Goal: Task Accomplishment & Management: Manage account settings

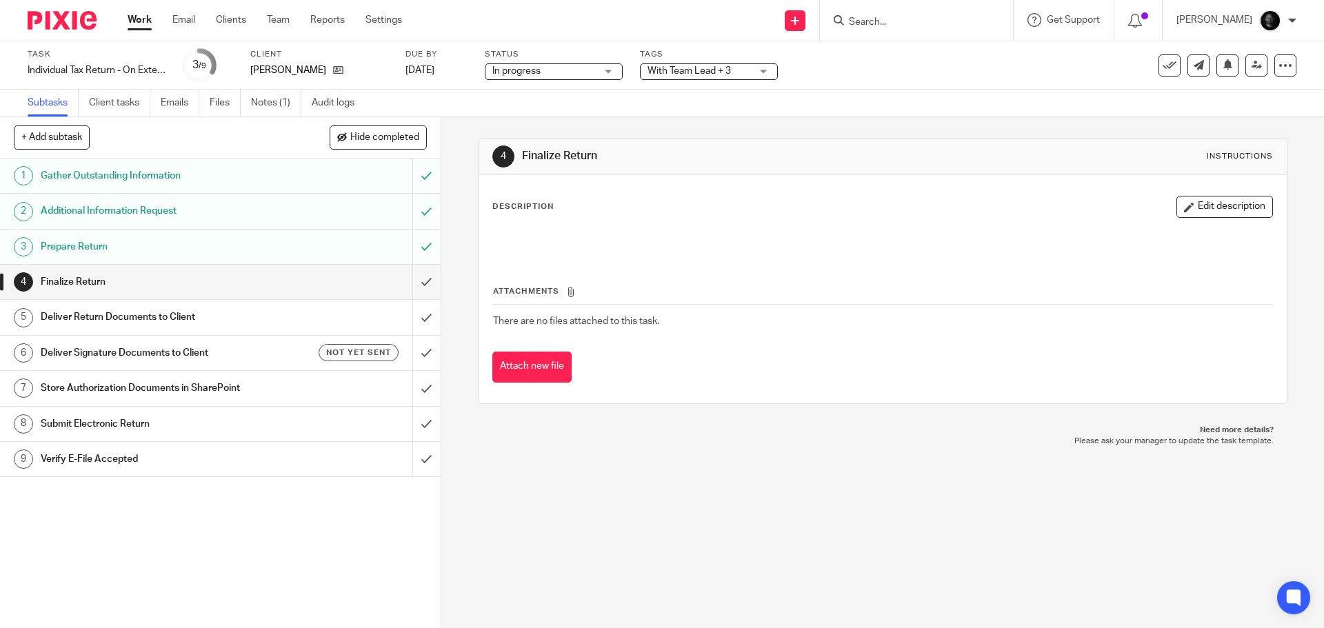
click at [719, 68] on span "With Team Lead + 3" at bounding box center [688, 71] width 83 height 10
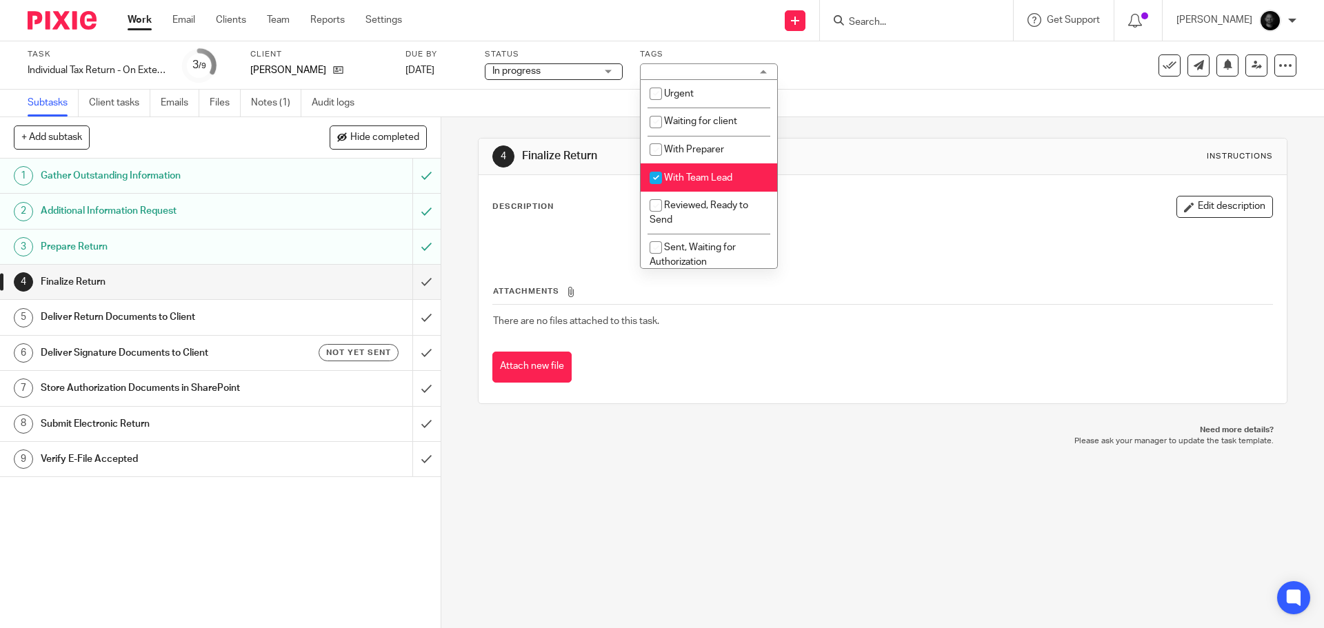
click at [705, 174] on span "With Team Lead" at bounding box center [698, 178] width 68 height 10
checkbox input "false"
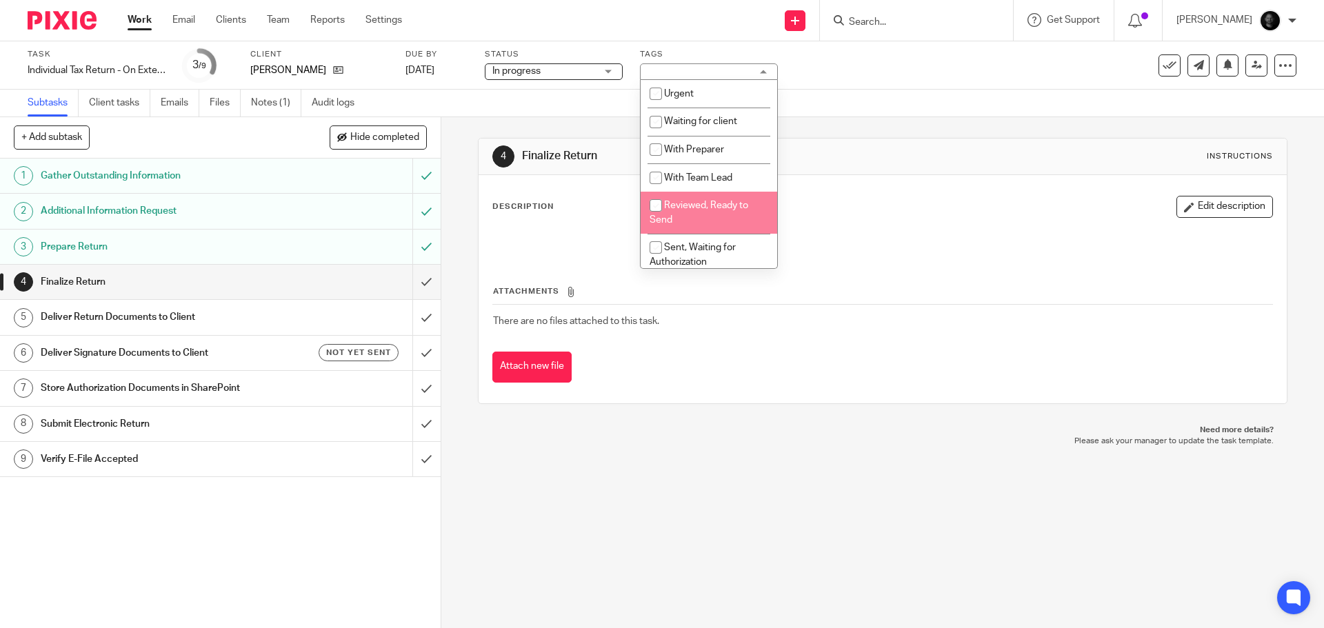
click at [699, 204] on span "Reviewed, Ready to Send" at bounding box center [699, 213] width 99 height 24
checkbox input "true"
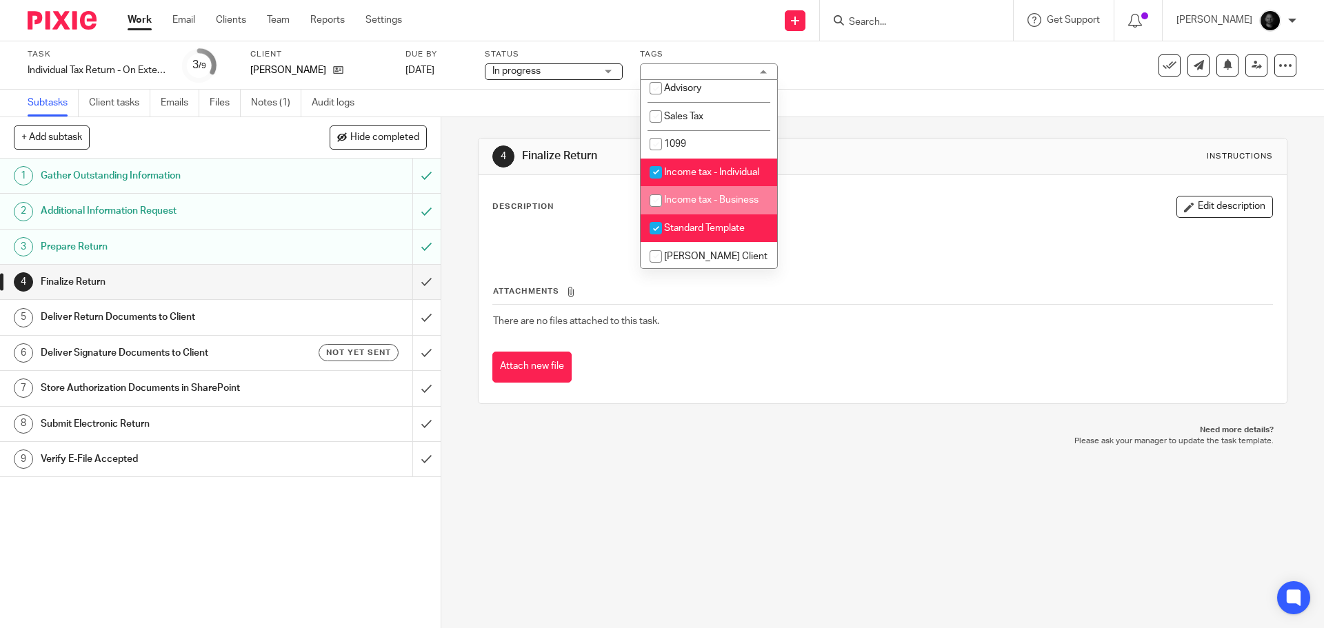
scroll to position [428, 0]
click at [709, 228] on span "Standard Template" at bounding box center [704, 226] width 81 height 10
checkbox input "false"
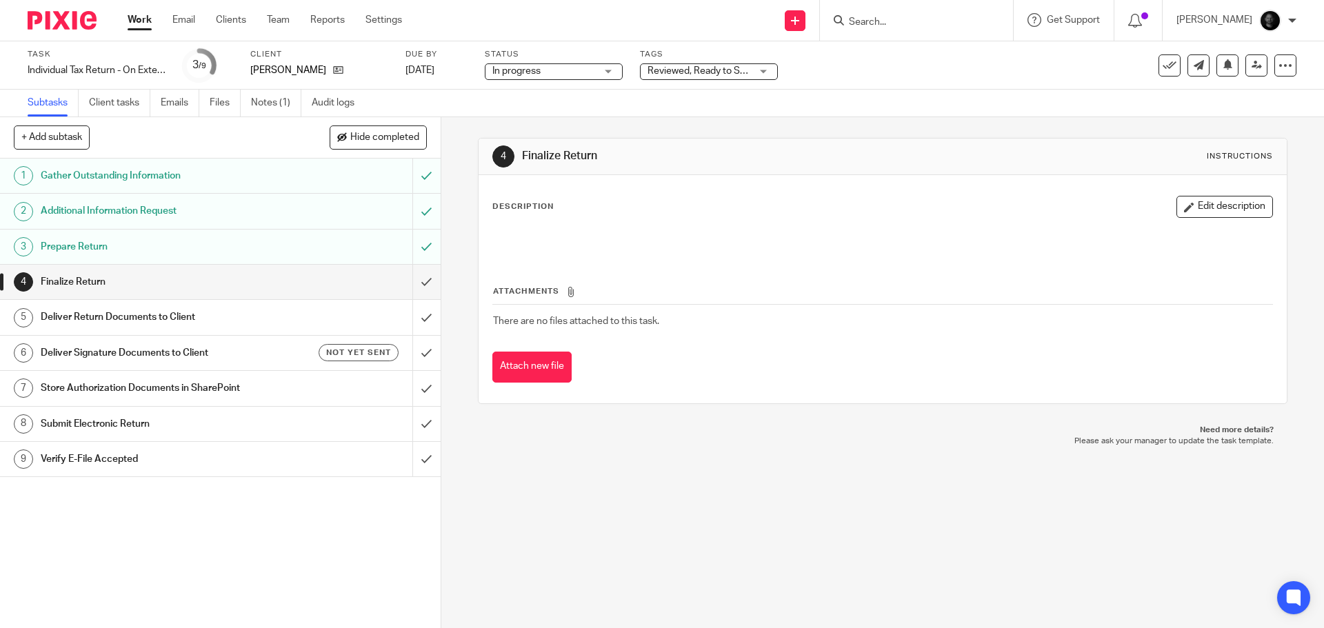
click at [960, 114] on div "Subtasks Client tasks Emails Files Notes (1) Audit logs" at bounding box center [662, 104] width 1324 height 28
click at [1246, 73] on link at bounding box center [1256, 65] width 22 height 22
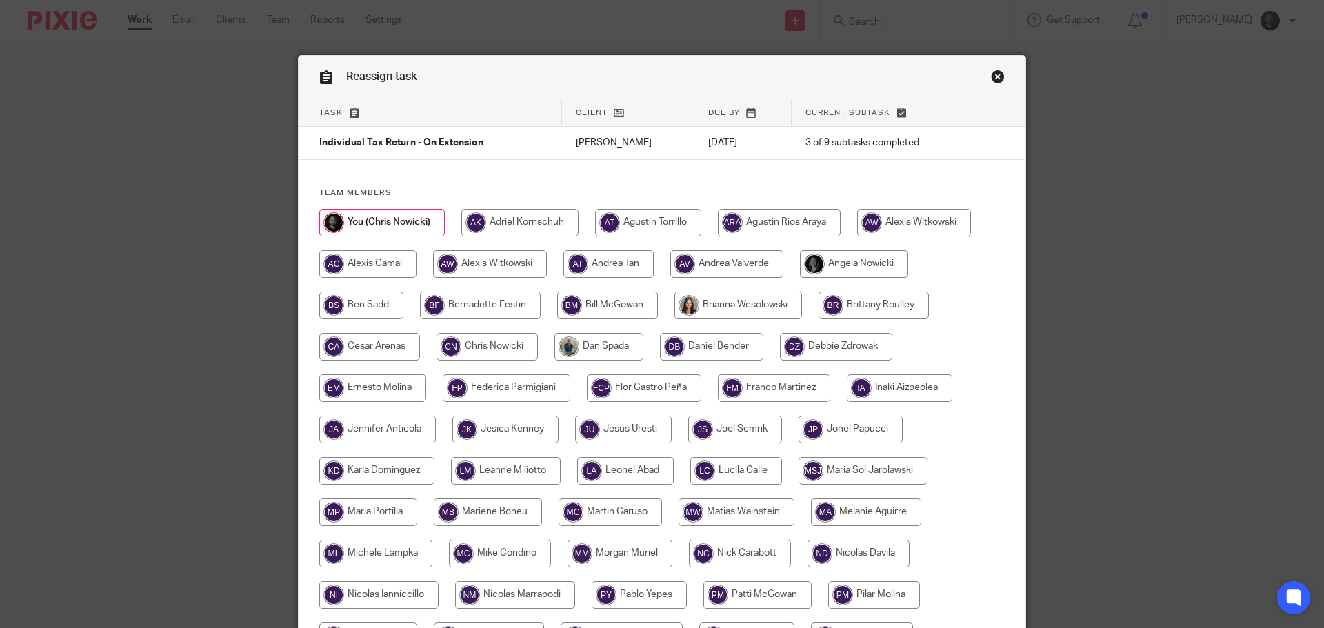
click at [881, 232] on input "radio" at bounding box center [914, 223] width 114 height 28
radio input "true"
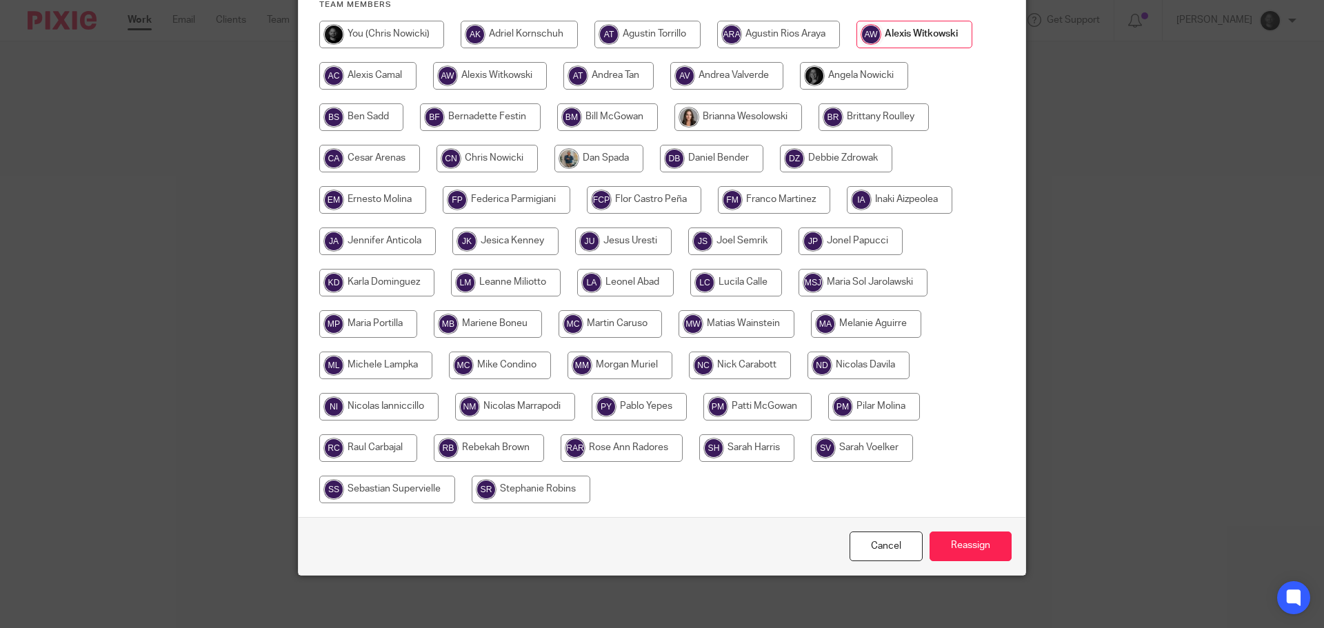
scroll to position [191, 0]
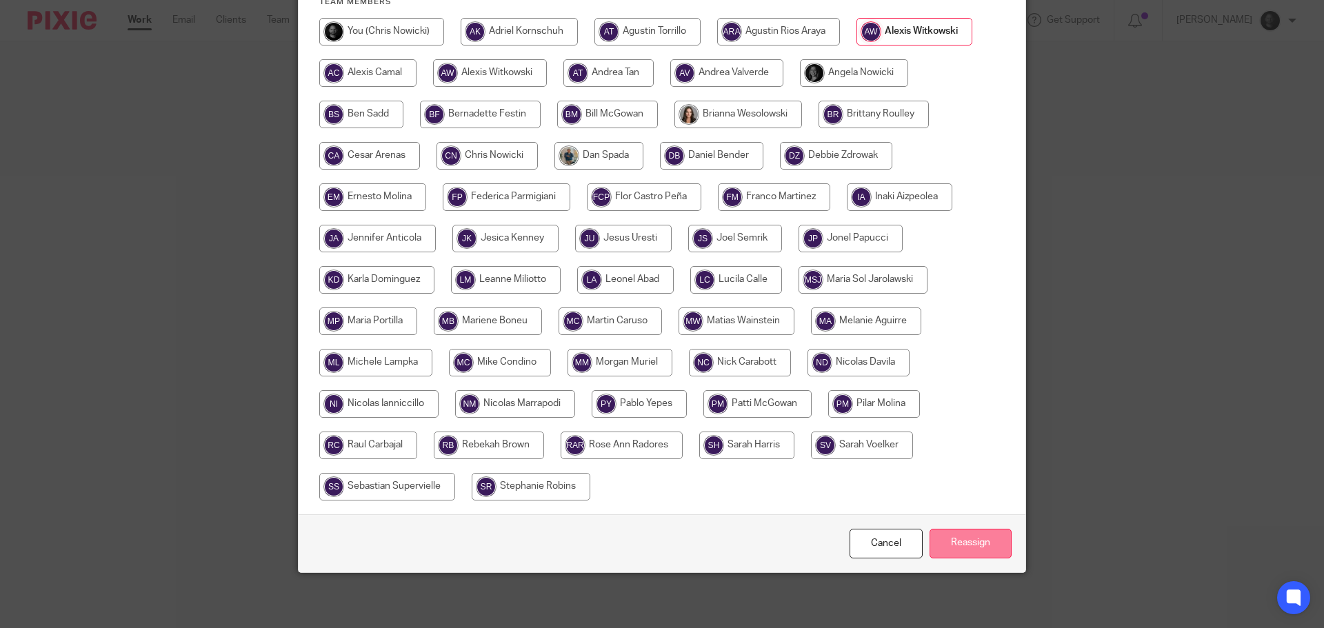
click at [946, 543] on input "Reassign" at bounding box center [970, 544] width 82 height 30
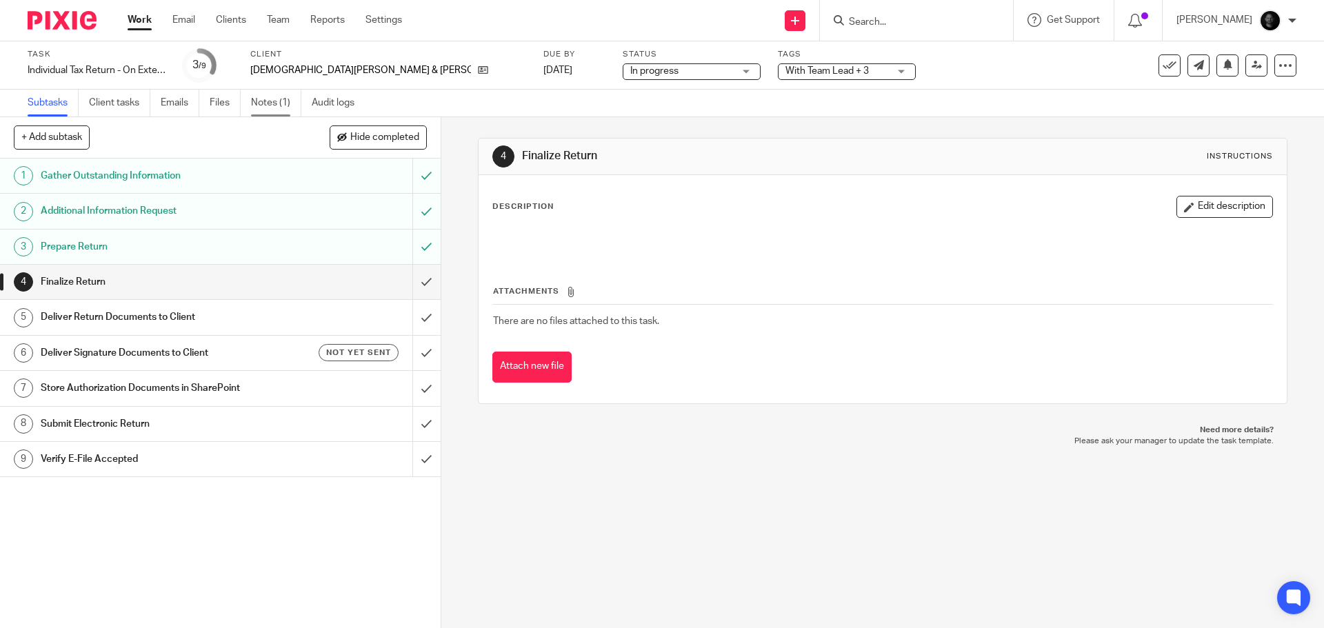
click at [281, 97] on link "Notes (1)" at bounding box center [276, 103] width 50 height 27
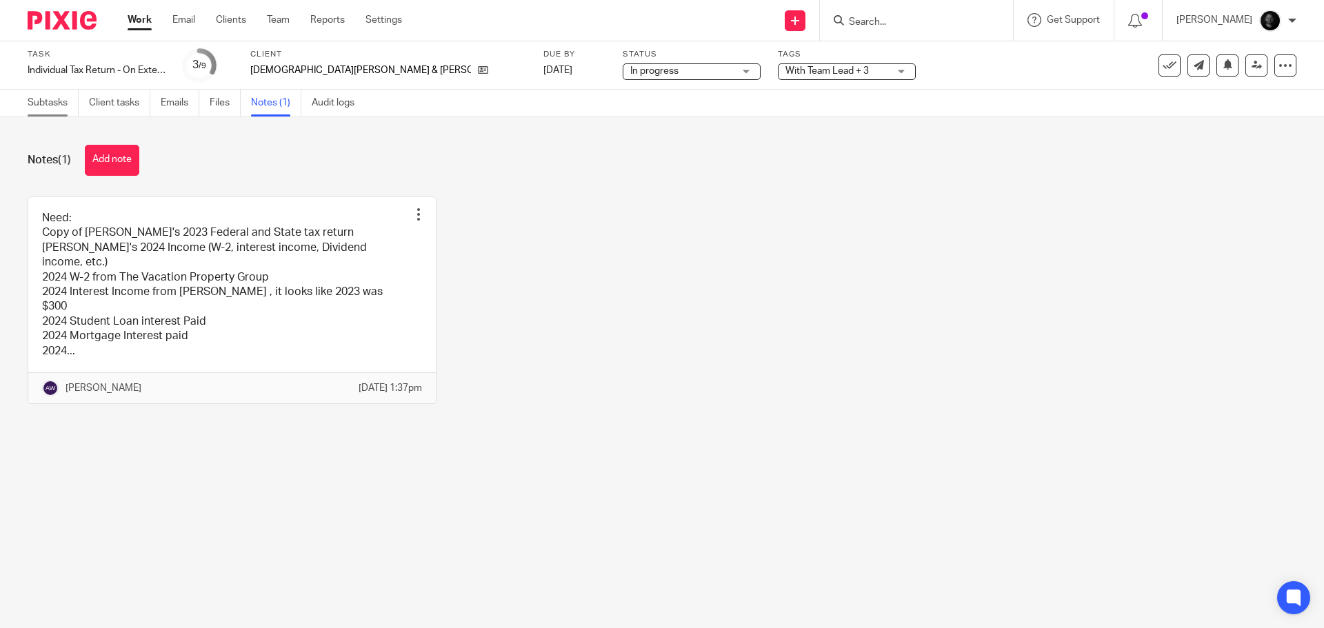
click at [58, 106] on link "Subtasks" at bounding box center [53, 103] width 51 height 27
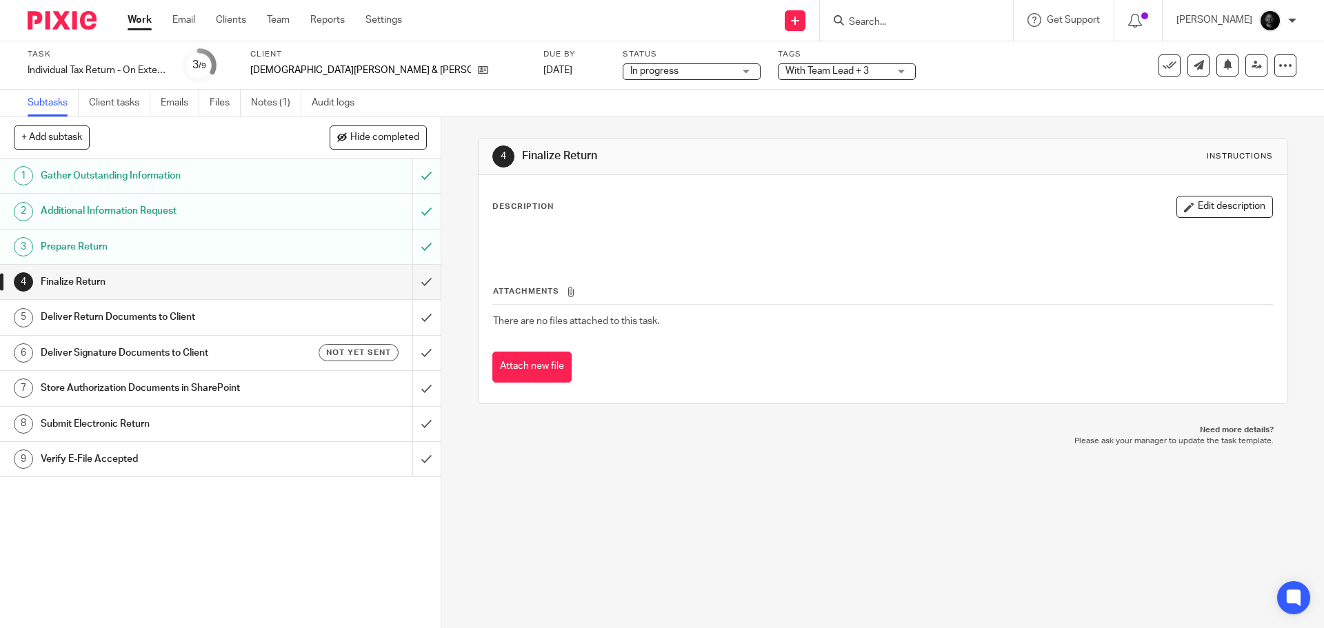
click at [785, 76] on span "With Team Lead + 3" at bounding box center [836, 71] width 103 height 14
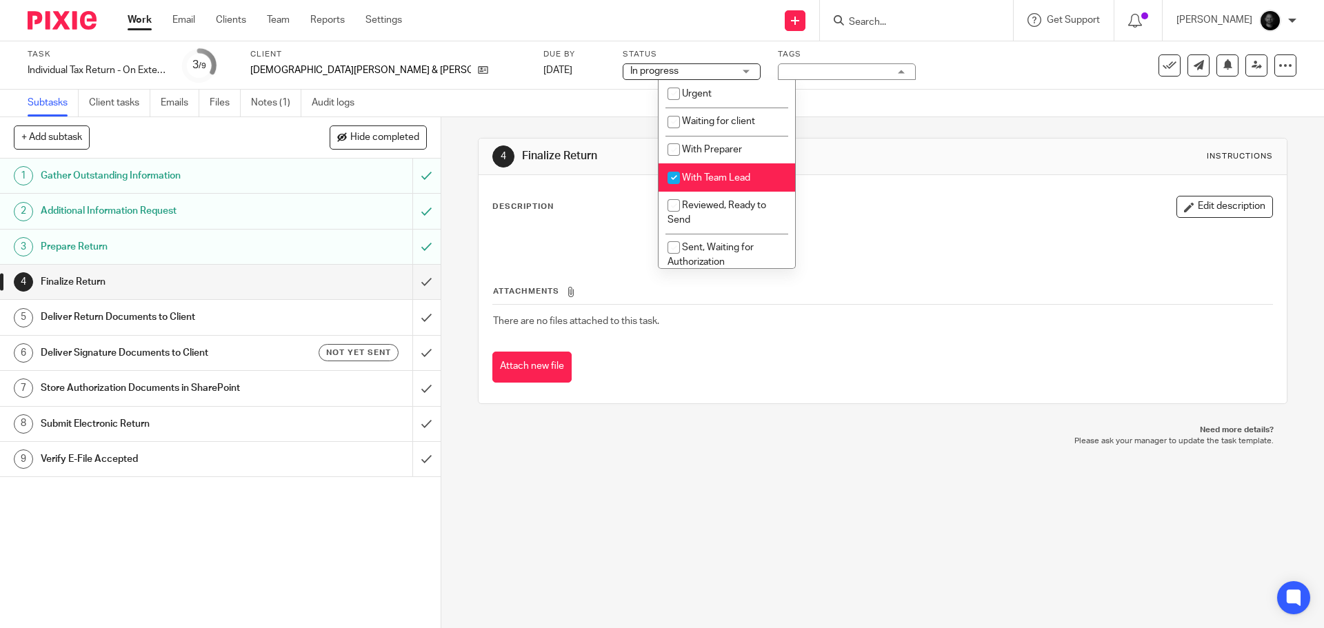
click at [705, 173] on span "With Team Lead" at bounding box center [716, 178] width 68 height 10
checkbox input "false"
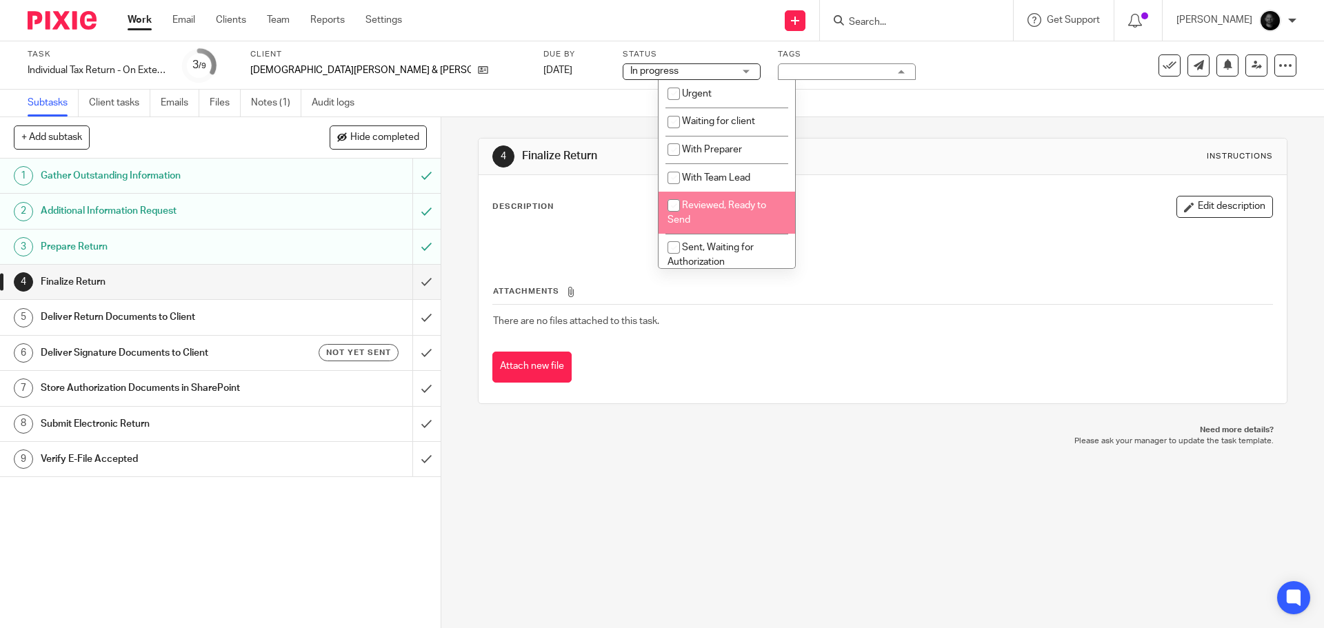
click at [703, 217] on li "Reviewed, Ready to Send" at bounding box center [726, 213] width 137 height 42
checkbox input "true"
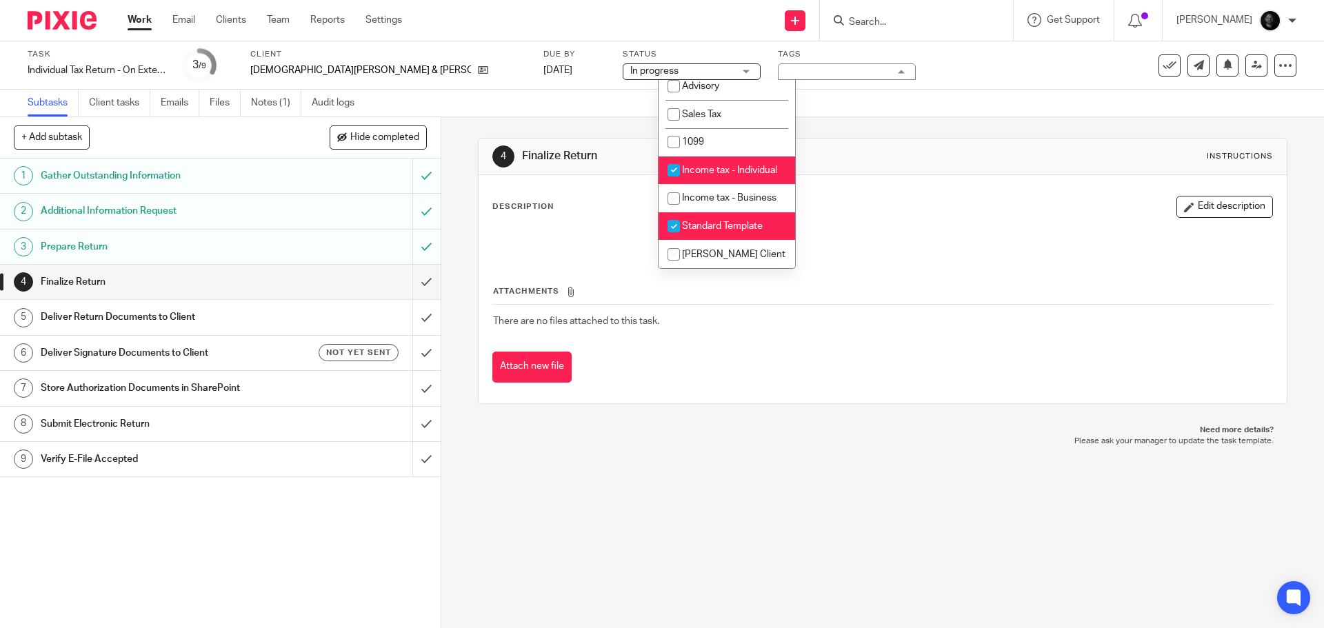
scroll to position [428, 0]
click at [709, 220] on li "Standard Template" at bounding box center [726, 226] width 137 height 28
checkbox input "false"
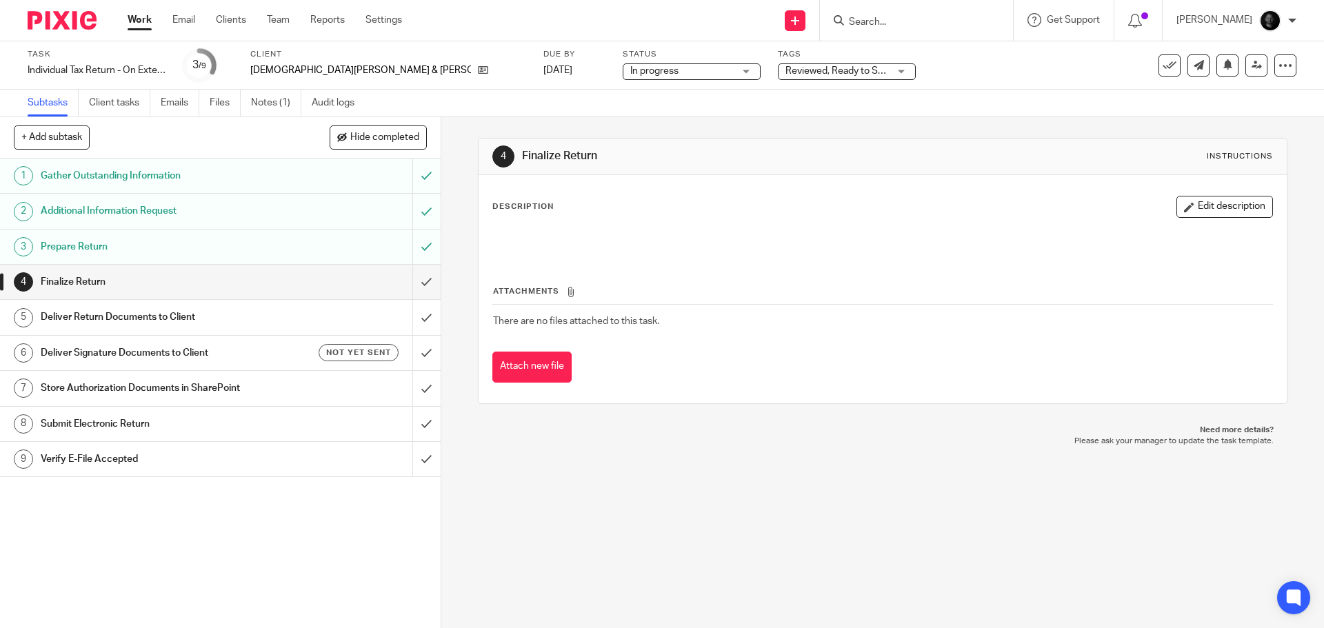
click at [452, 117] on div "Subtasks Client tasks Emails Files Notes (1) Audit logs" at bounding box center [662, 104] width 1324 height 28
click at [276, 114] on link "Notes (1)" at bounding box center [276, 103] width 50 height 27
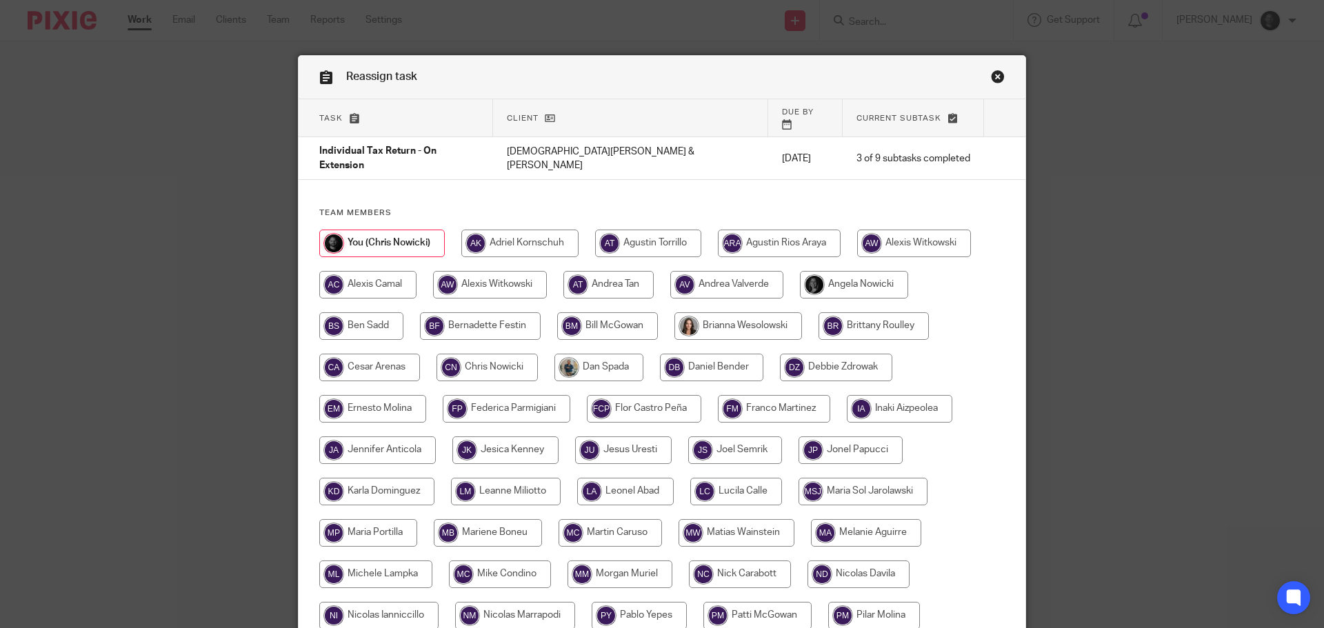
click at [941, 230] on input "radio" at bounding box center [914, 244] width 114 height 28
radio input "true"
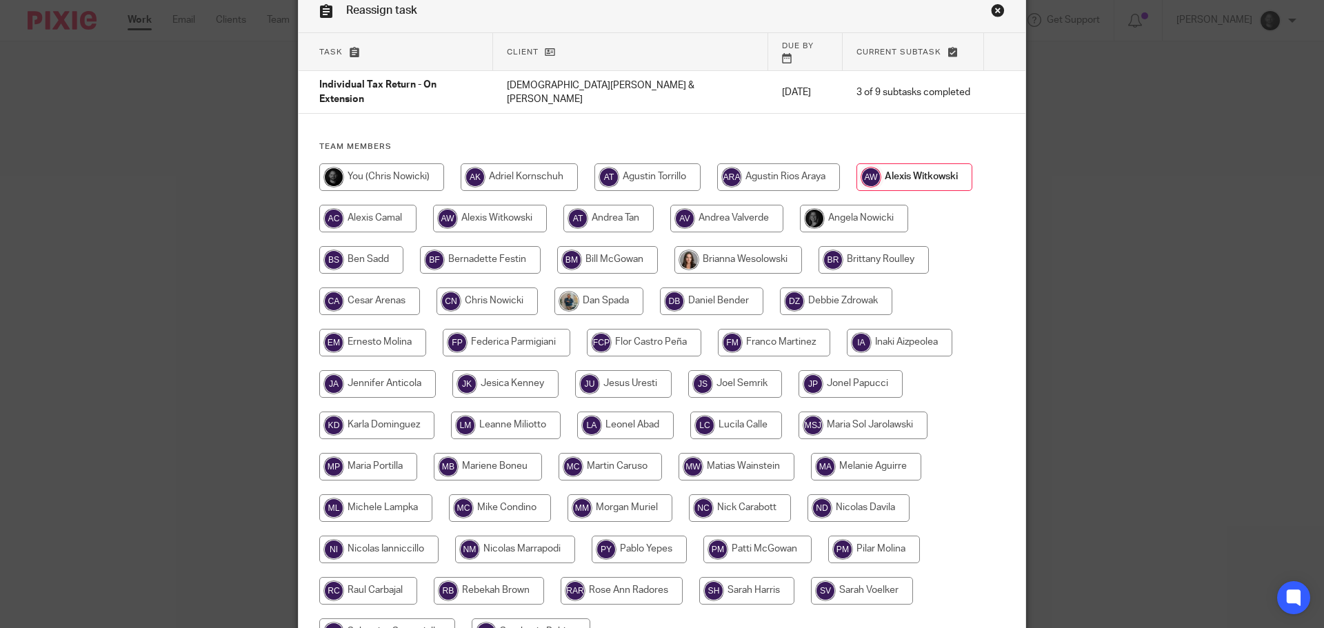
scroll to position [122, 0]
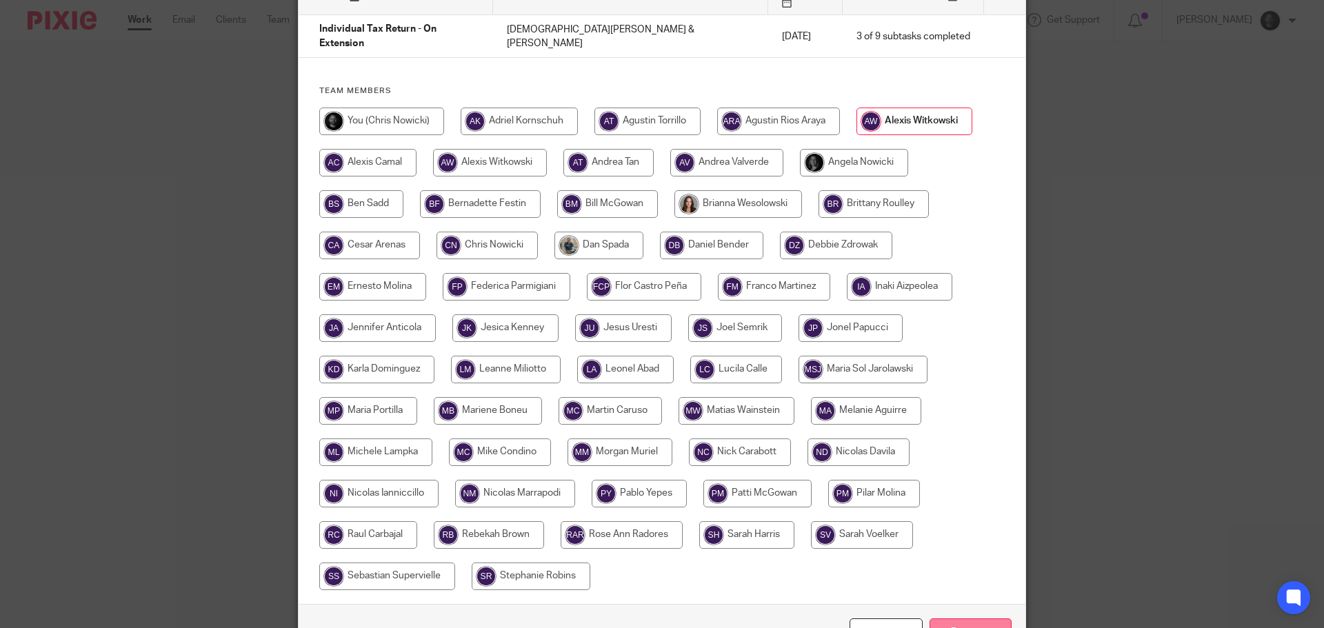
click at [961, 618] on input "Reassign" at bounding box center [970, 633] width 82 height 30
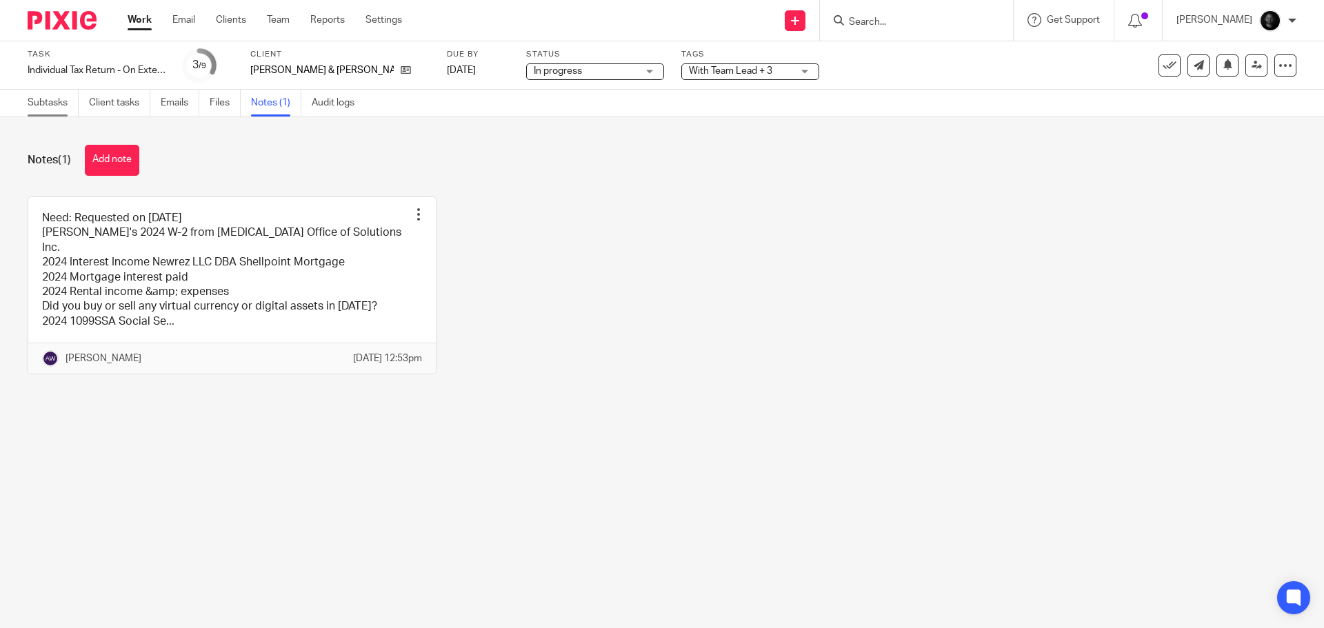
click at [56, 108] on link "Subtasks" at bounding box center [53, 103] width 51 height 27
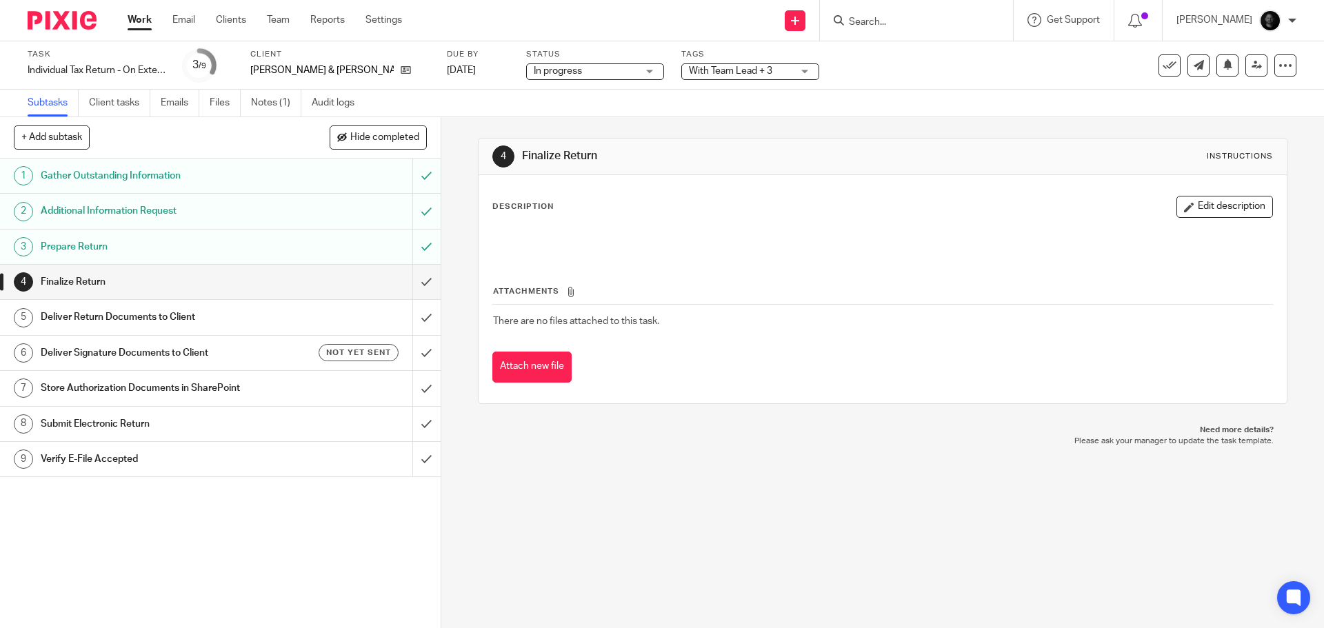
click at [689, 72] on span "With Team Lead + 3" at bounding box center [730, 71] width 83 height 10
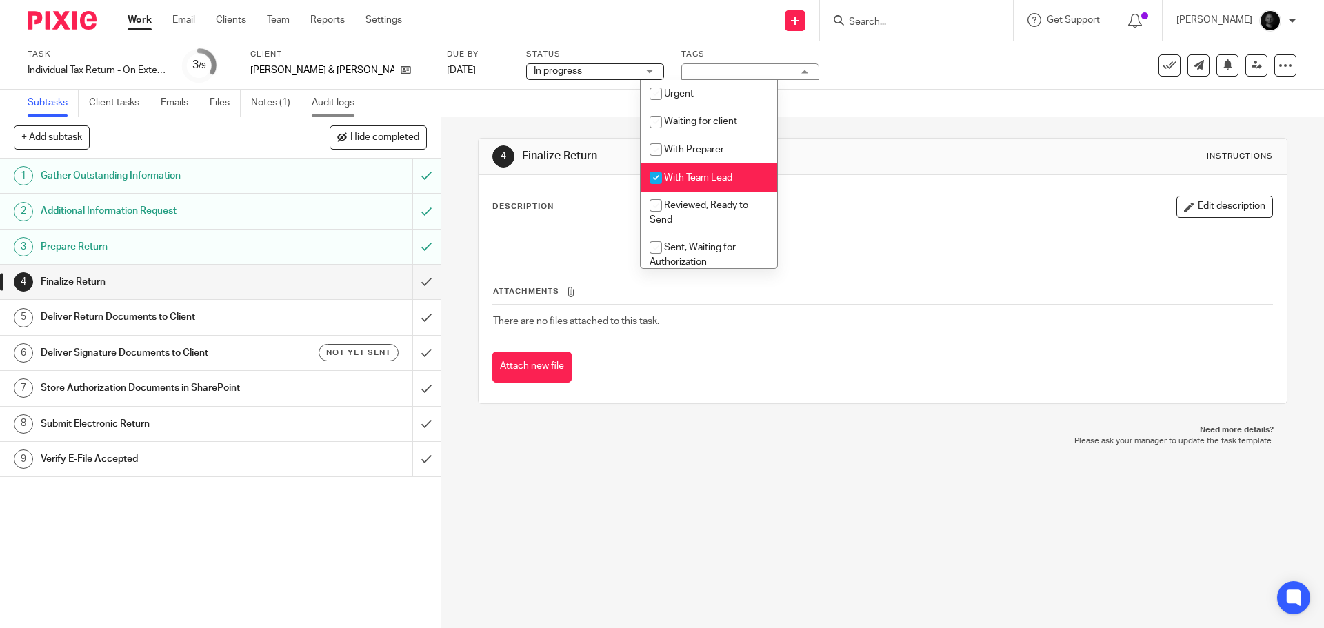
click at [348, 109] on link "Audit logs" at bounding box center [338, 103] width 53 height 27
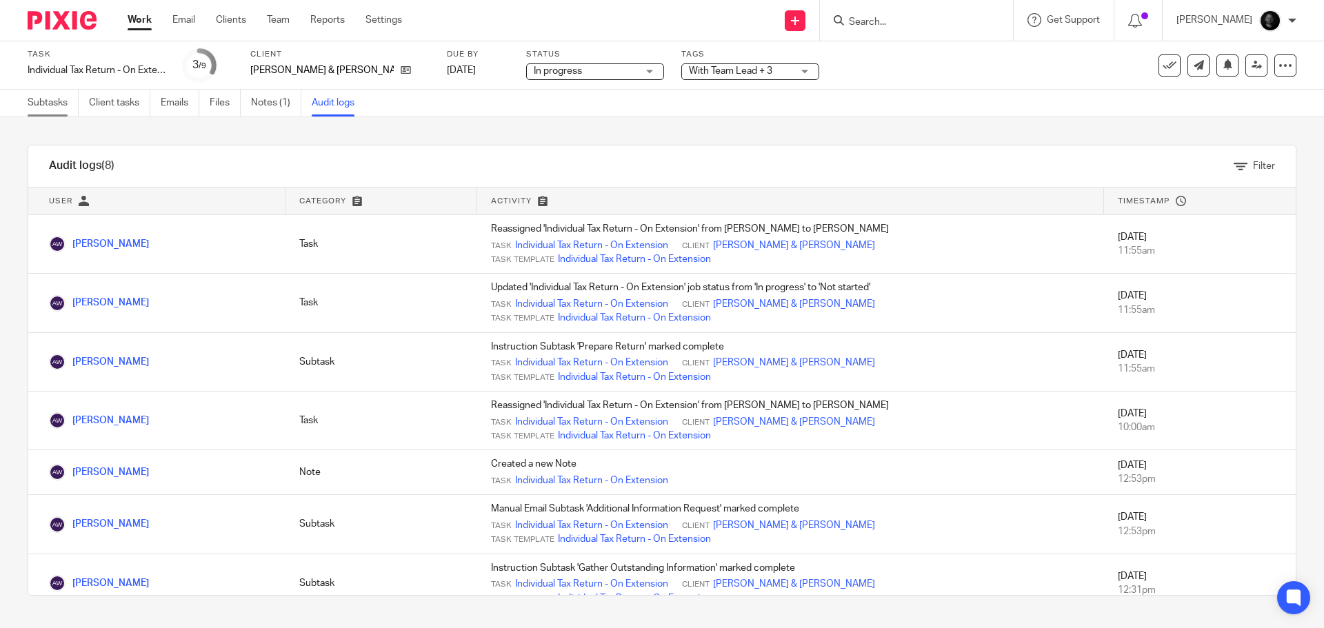
click at [43, 99] on link "Subtasks" at bounding box center [53, 103] width 51 height 27
click at [722, 72] on span "With Team Lead + 3" at bounding box center [730, 71] width 83 height 10
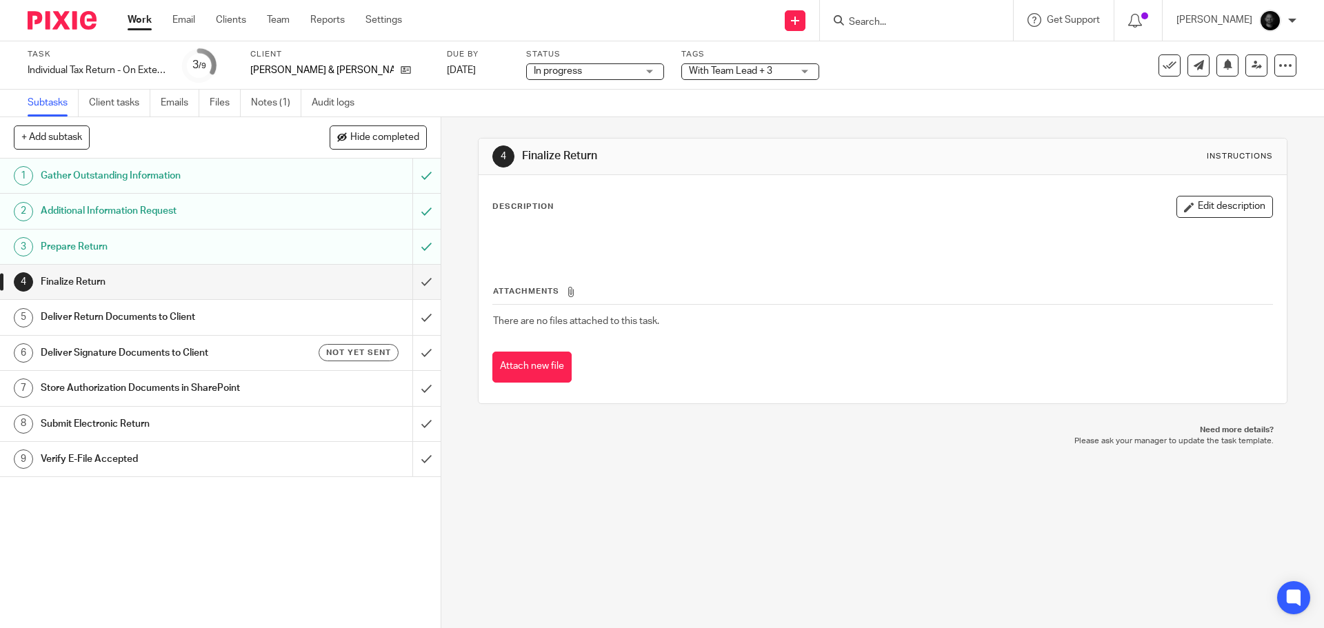
click at [689, 78] on span "With Team Lead + 3" at bounding box center [740, 71] width 103 height 14
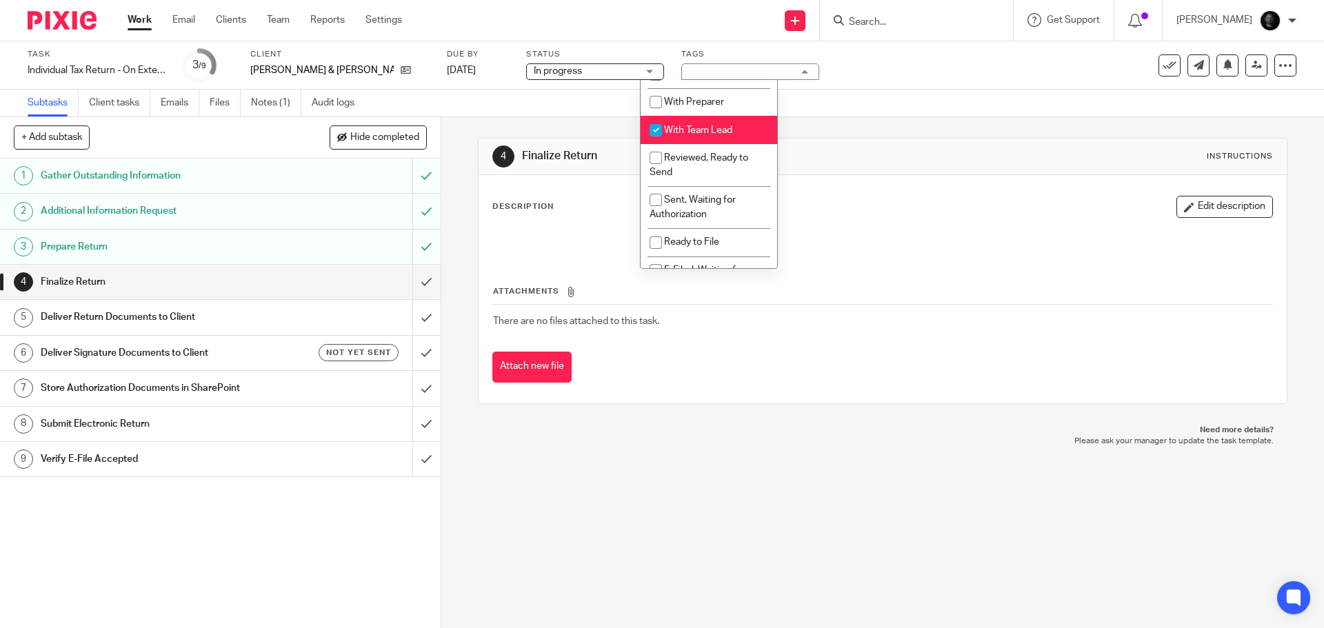
scroll to position [69, 0]
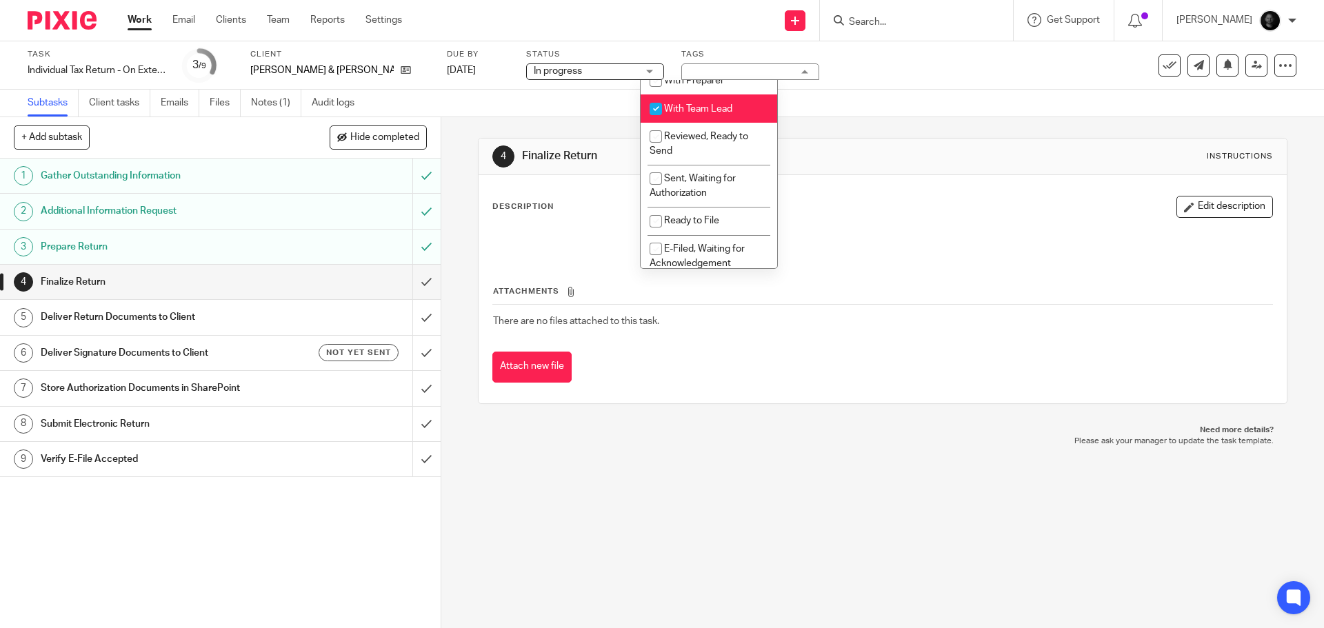
click at [689, 101] on li "With Team Lead" at bounding box center [709, 108] width 137 height 28
checkbox input "false"
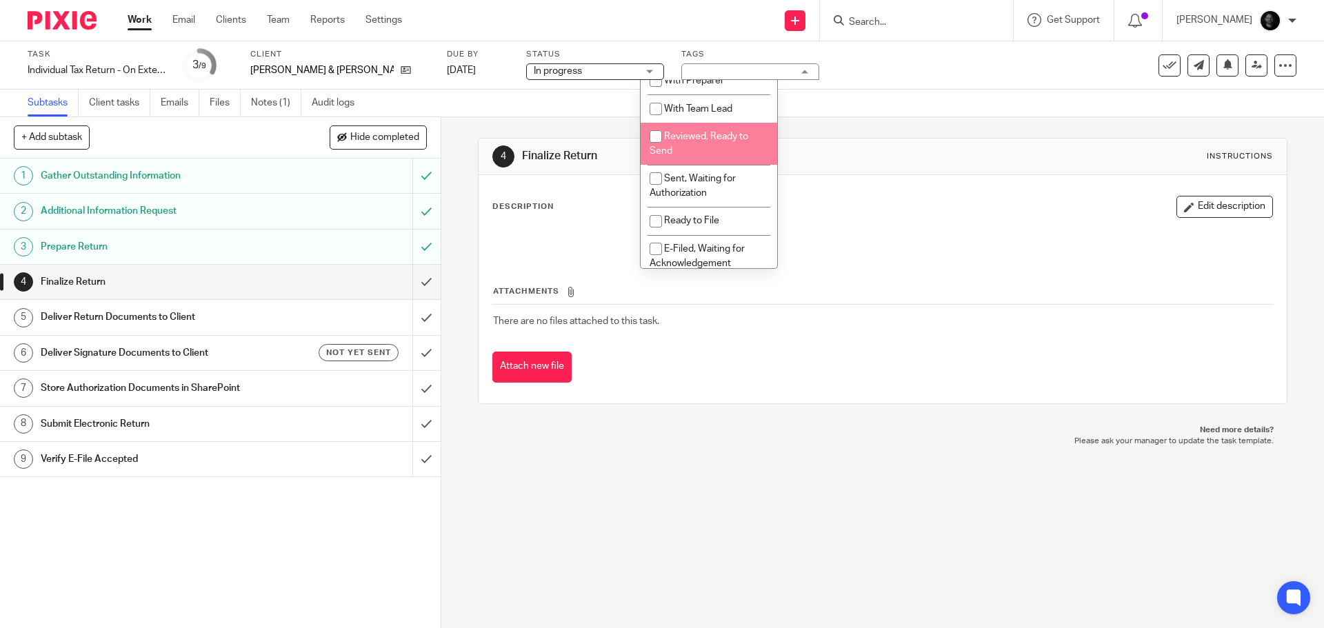
click at [689, 136] on span "Reviewed, Ready to Send" at bounding box center [699, 144] width 99 height 24
checkbox input "true"
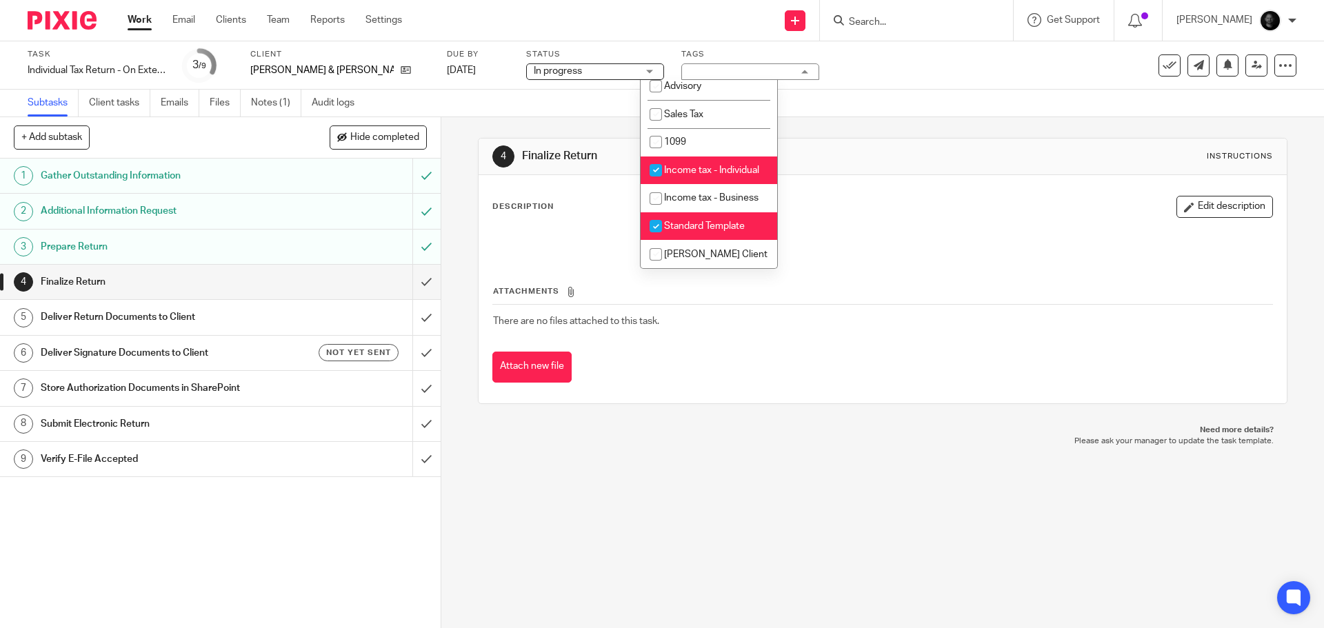
scroll to position [428, 0]
click at [691, 232] on li "Standard Template" at bounding box center [709, 226] width 137 height 28
checkbox input "false"
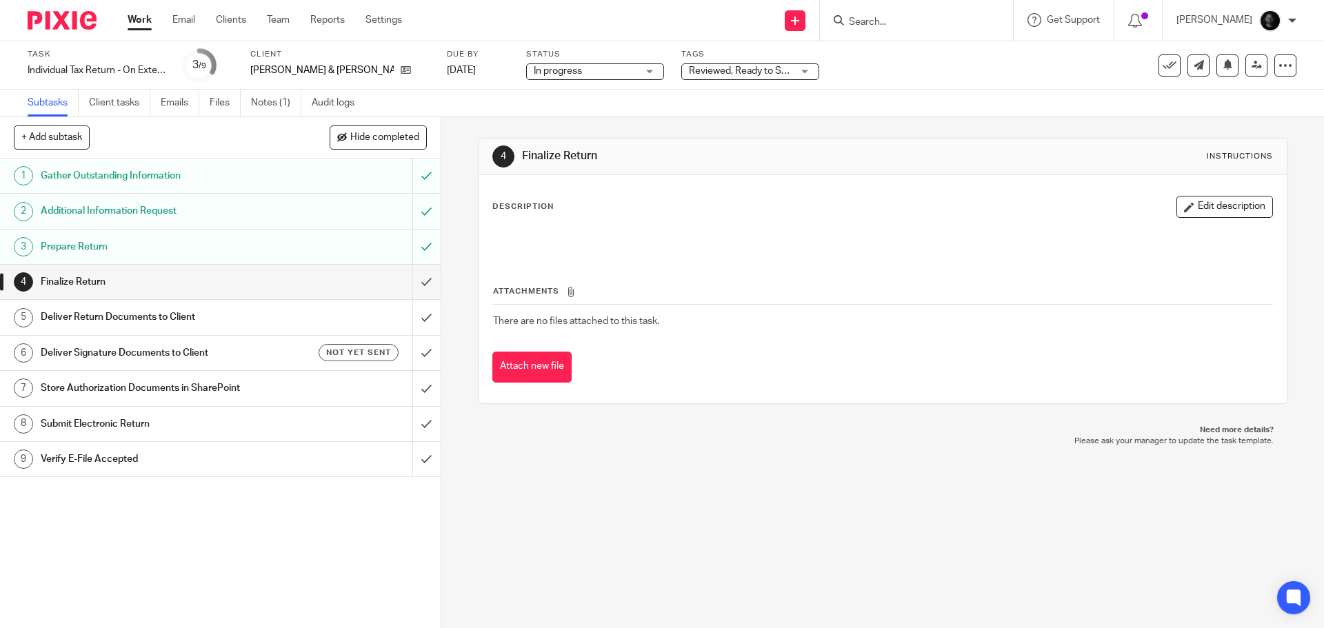
click at [876, 88] on div "Task Individual Tax Return - On Extension Save Individual Tax Return - On Exten…" at bounding box center [662, 65] width 1324 height 48
click at [1251, 63] on icon at bounding box center [1256, 65] width 10 height 10
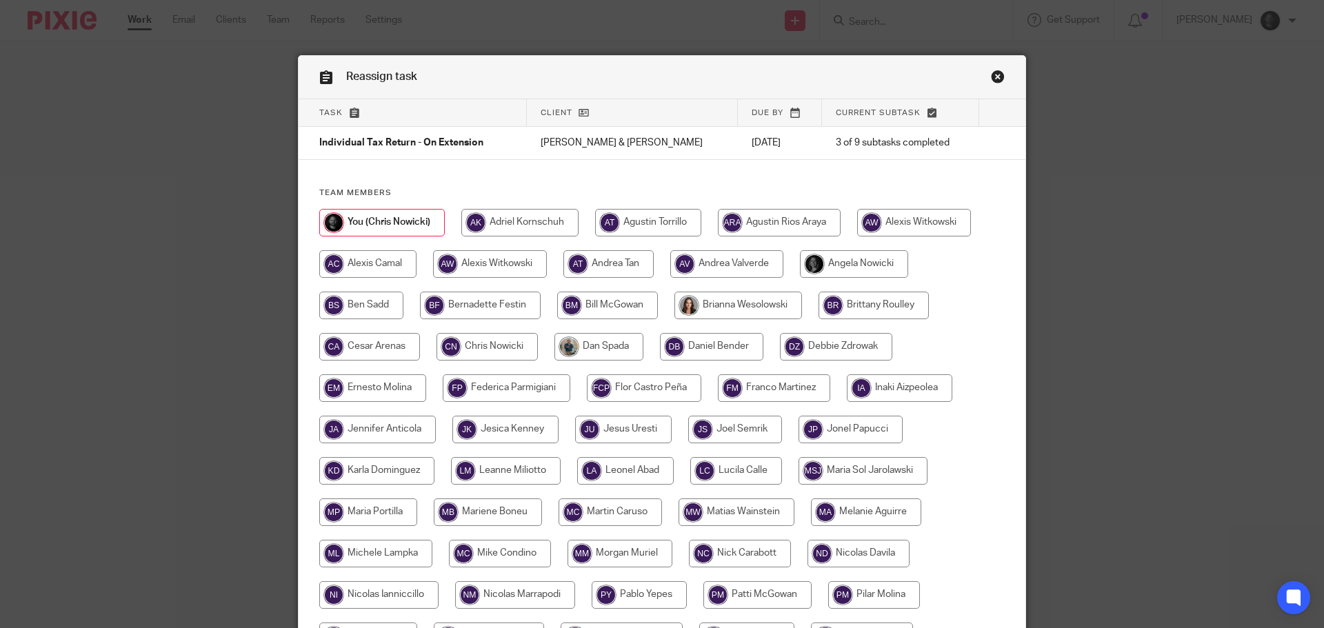
click at [916, 231] on input "radio" at bounding box center [914, 223] width 114 height 28
radio input "true"
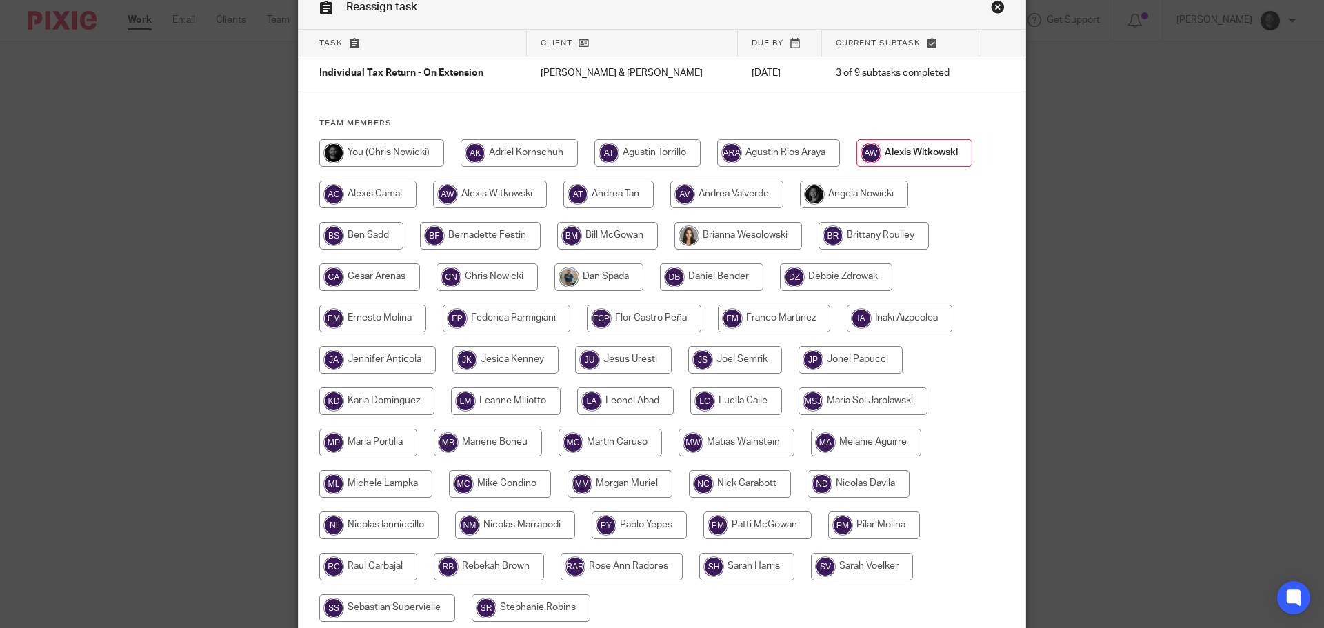
scroll to position [191, 0]
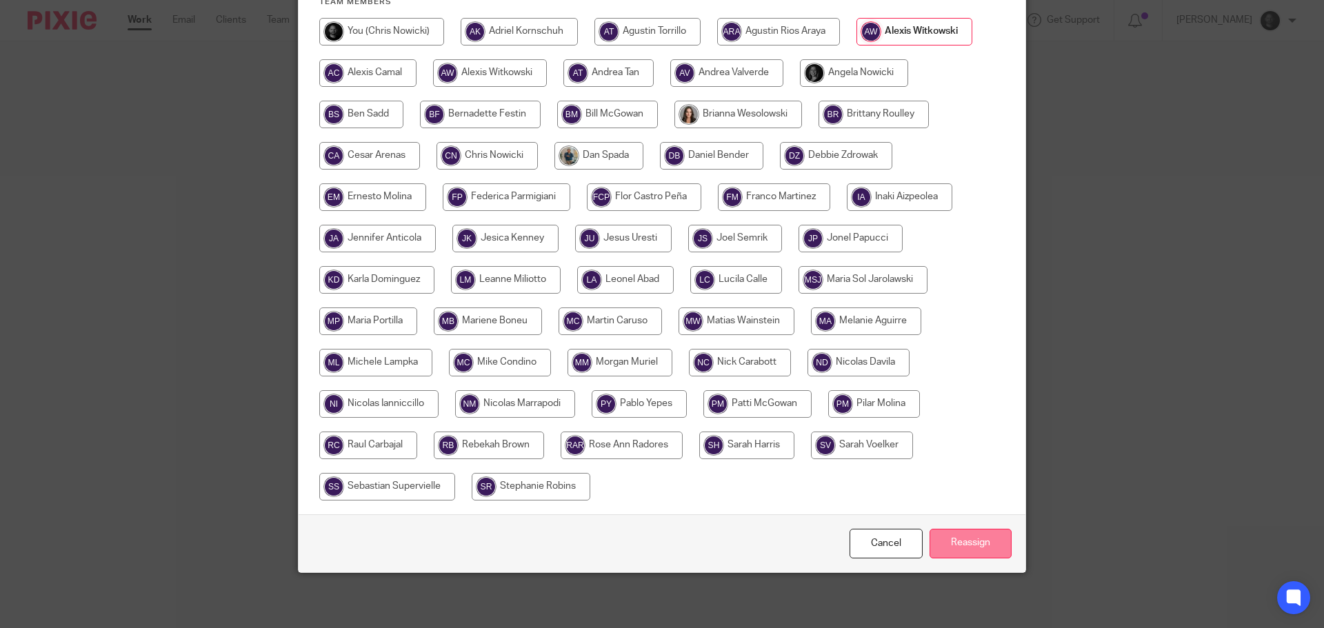
click at [961, 539] on input "Reassign" at bounding box center [970, 544] width 82 height 30
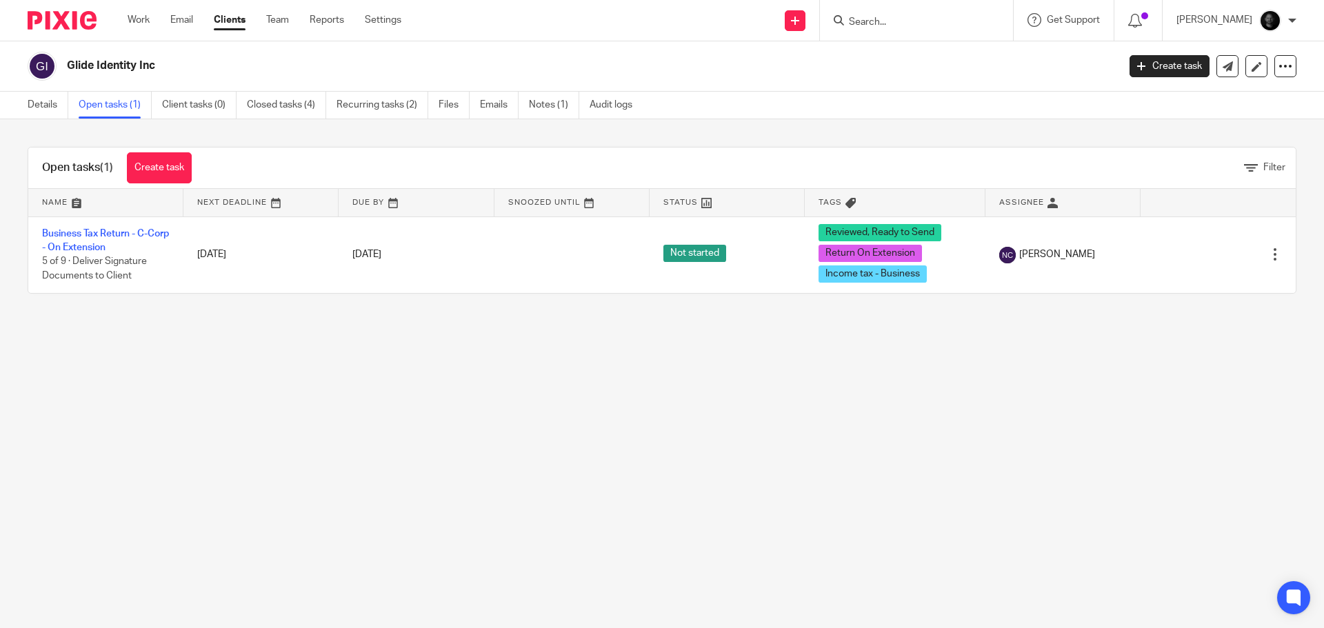
drag, startPoint x: 0, startPoint y: 0, endPoint x: 514, endPoint y: 185, distance: 546.8
click at [520, 182] on div "Open tasks (1) Create task Filter" at bounding box center [661, 168] width 1267 height 41
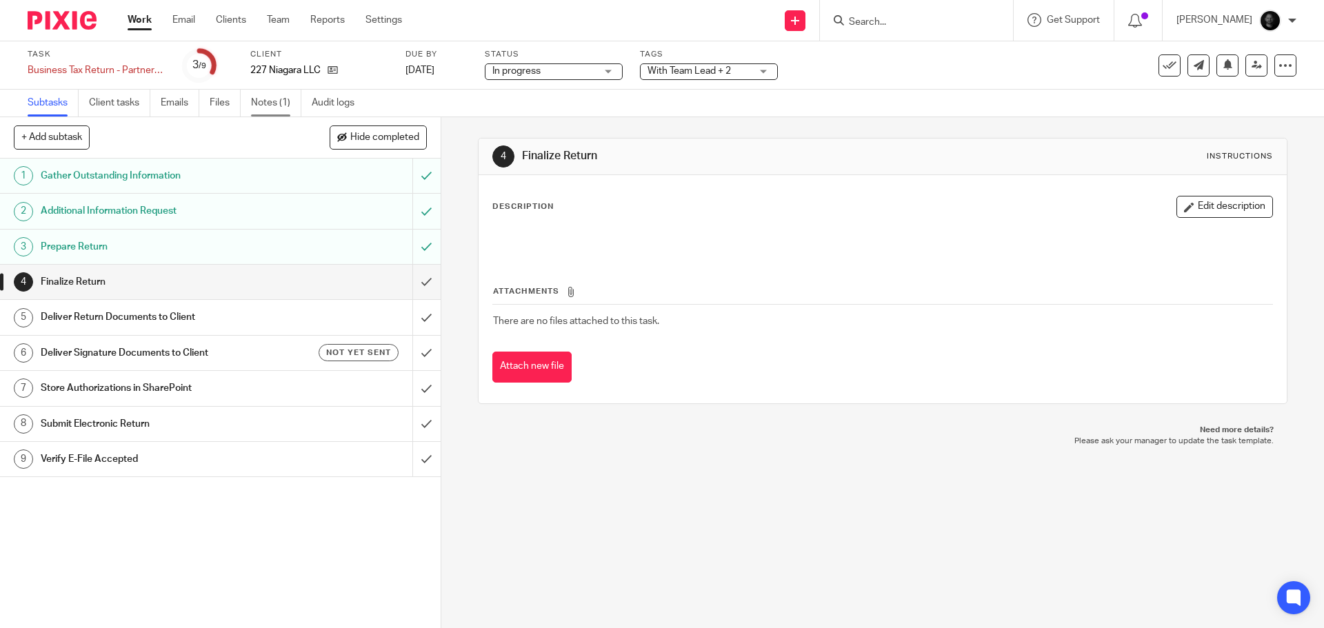
click at [272, 108] on link "Notes (1)" at bounding box center [276, 103] width 50 height 27
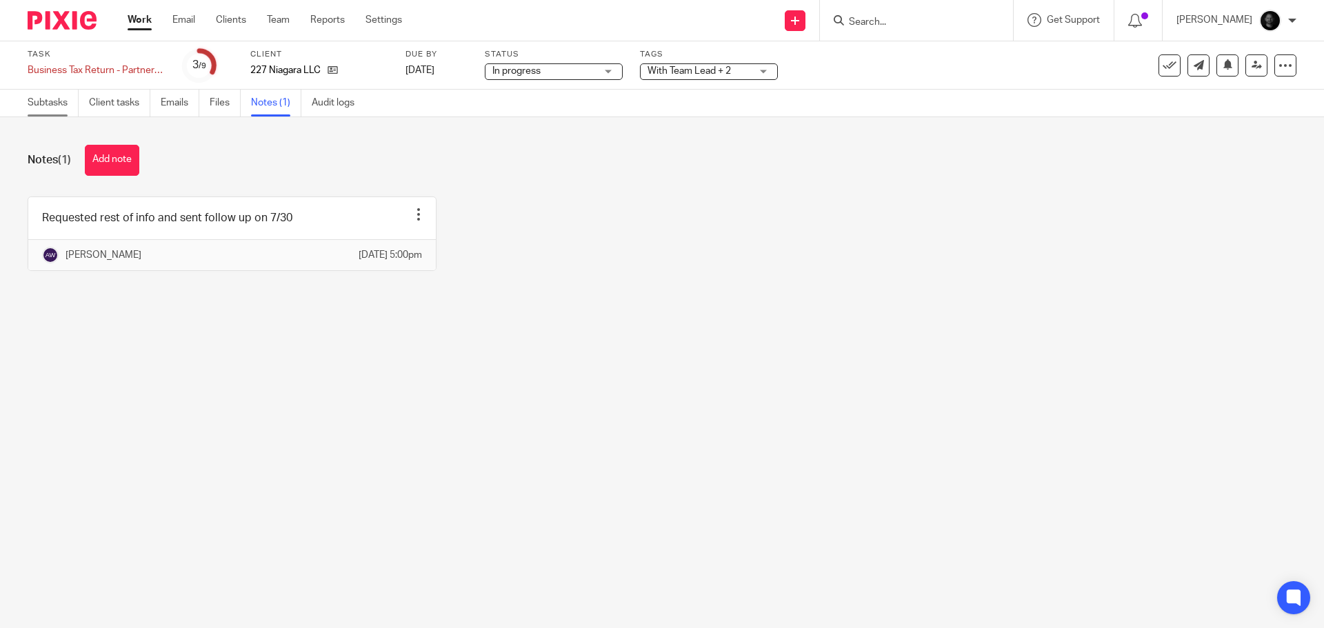
click at [48, 100] on link "Subtasks" at bounding box center [53, 103] width 51 height 27
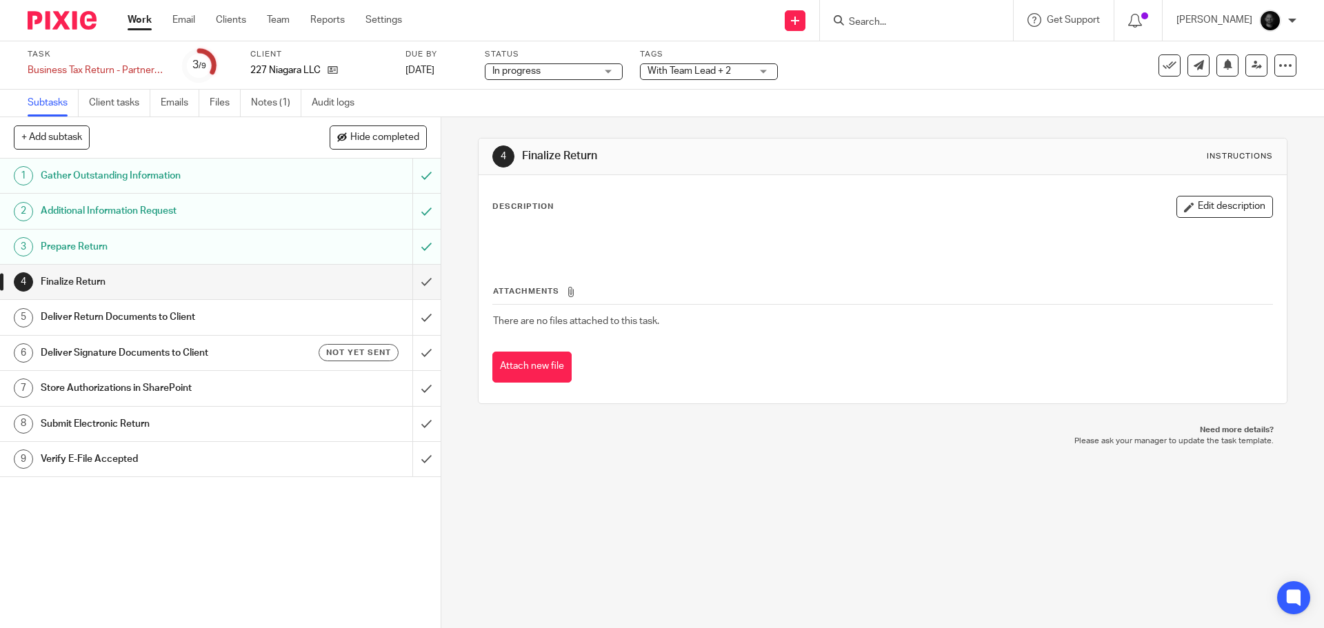
click at [736, 77] on span "With Team Lead + 2" at bounding box center [698, 71] width 103 height 14
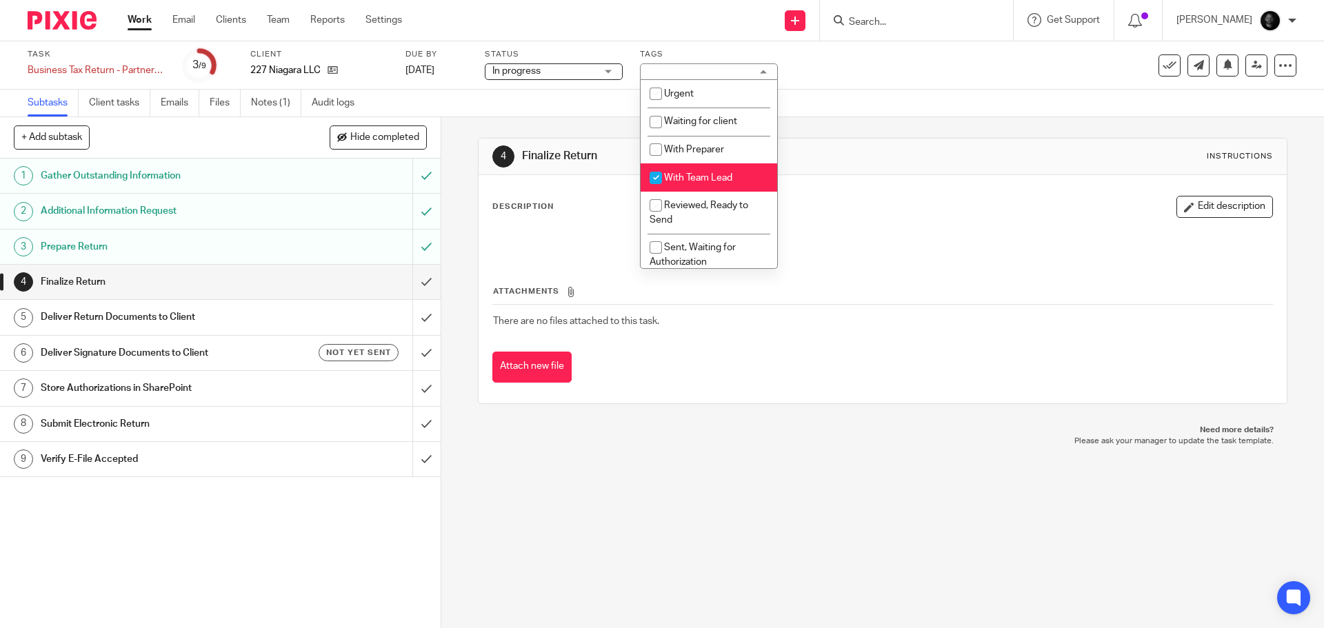
click at [716, 175] on span "With Team Lead" at bounding box center [698, 178] width 68 height 10
checkbox input "false"
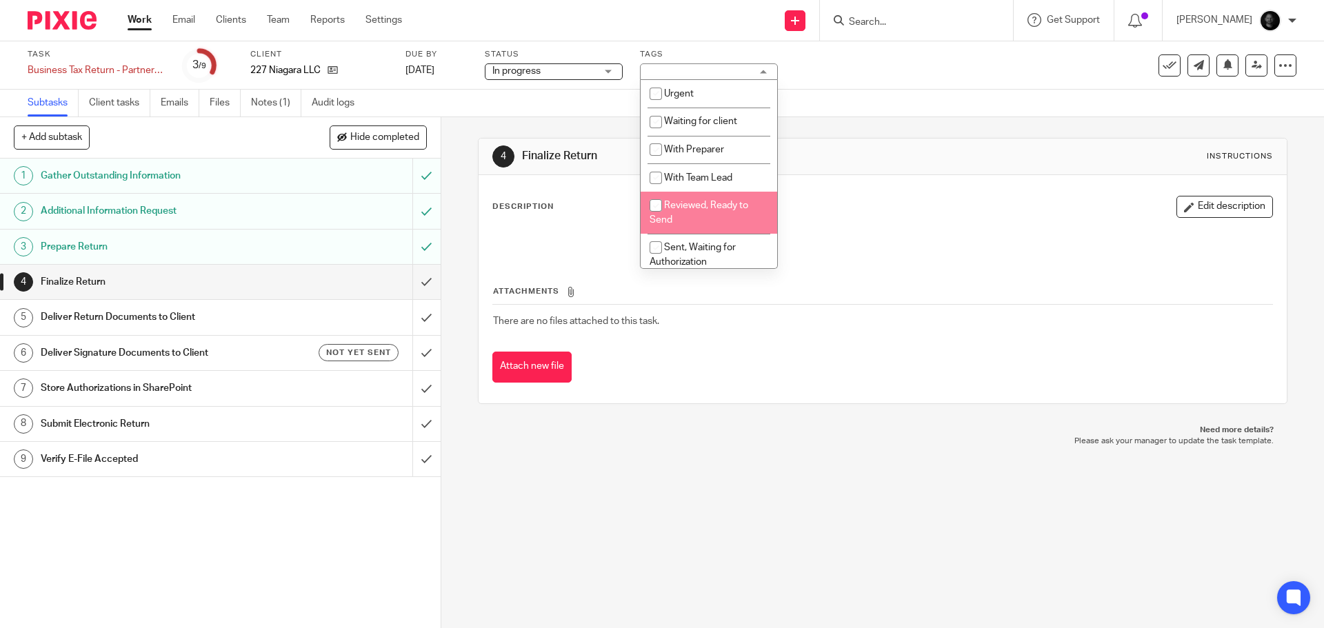
click at [706, 214] on li "Reviewed, Ready to Send" at bounding box center [709, 213] width 137 height 42
checkbox input "true"
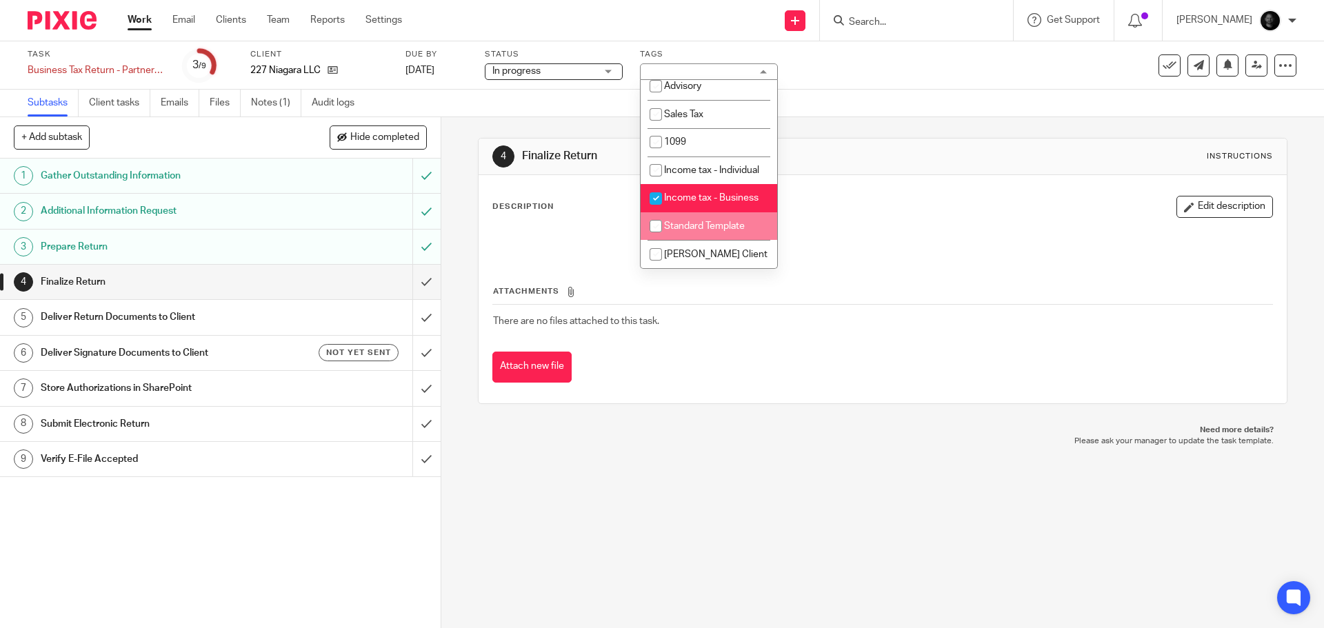
scroll to position [428, 0]
click at [881, 115] on div "Subtasks Client tasks Emails Files Notes (1) Audit logs" at bounding box center [662, 104] width 1324 height 28
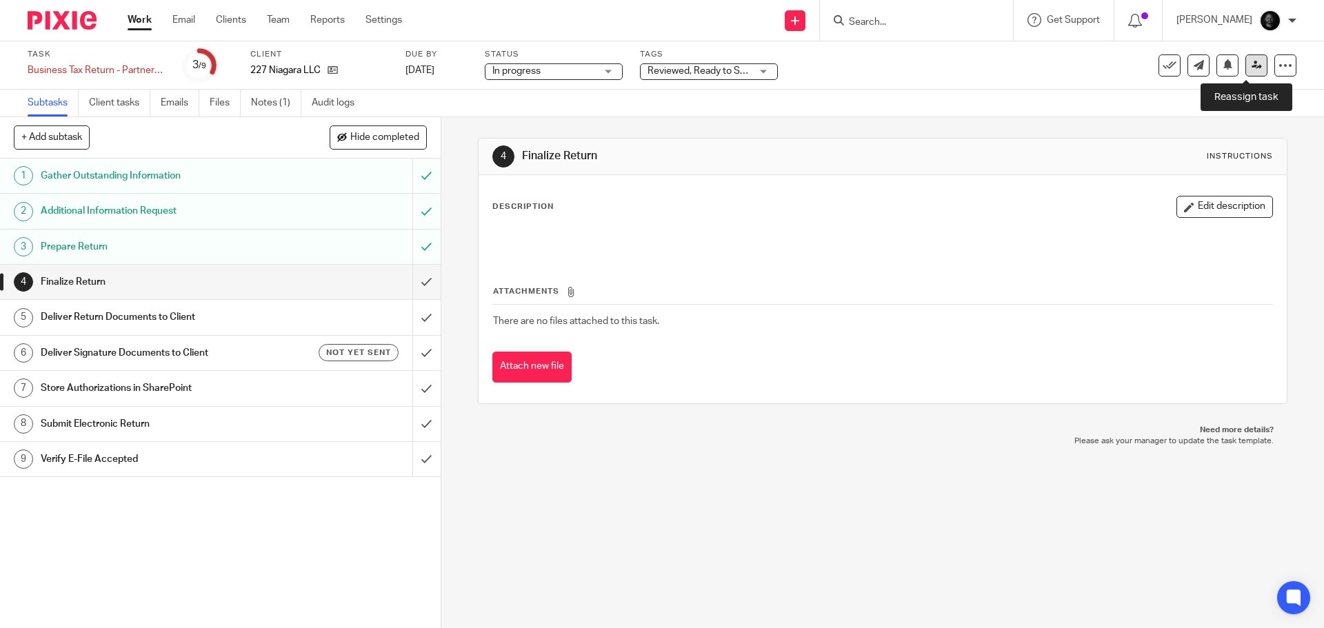
click at [1253, 71] on link at bounding box center [1256, 65] width 22 height 22
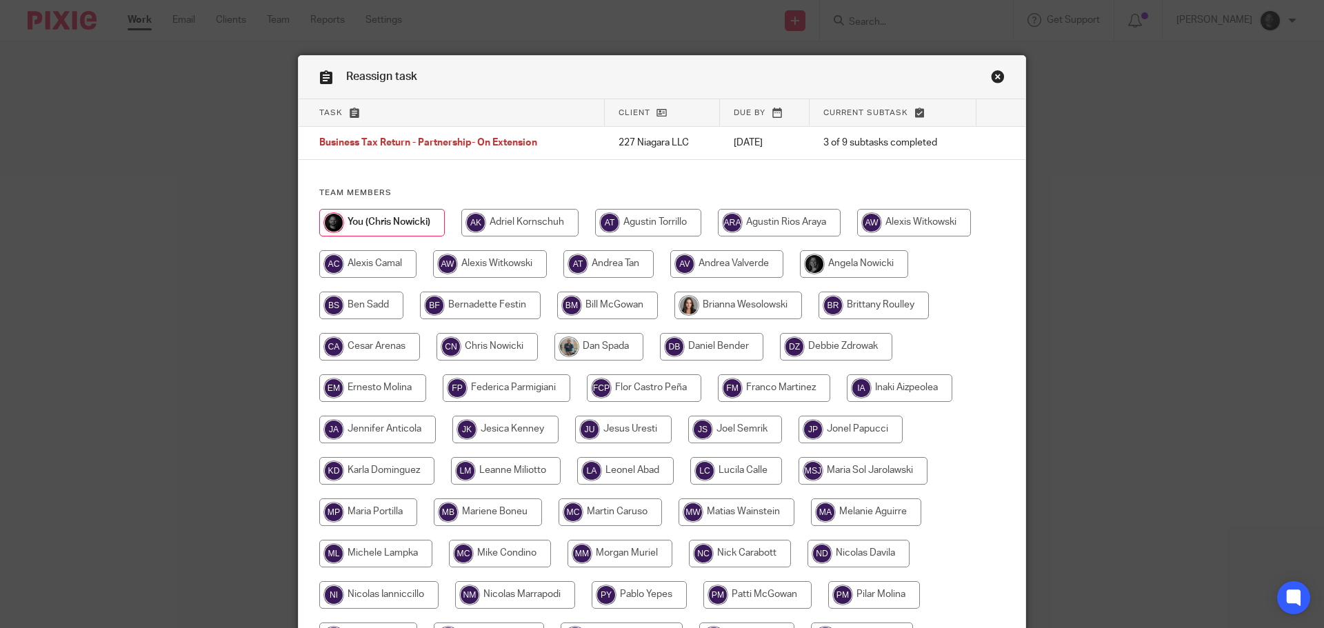
click at [894, 210] on input "radio" at bounding box center [914, 223] width 114 height 28
radio input "true"
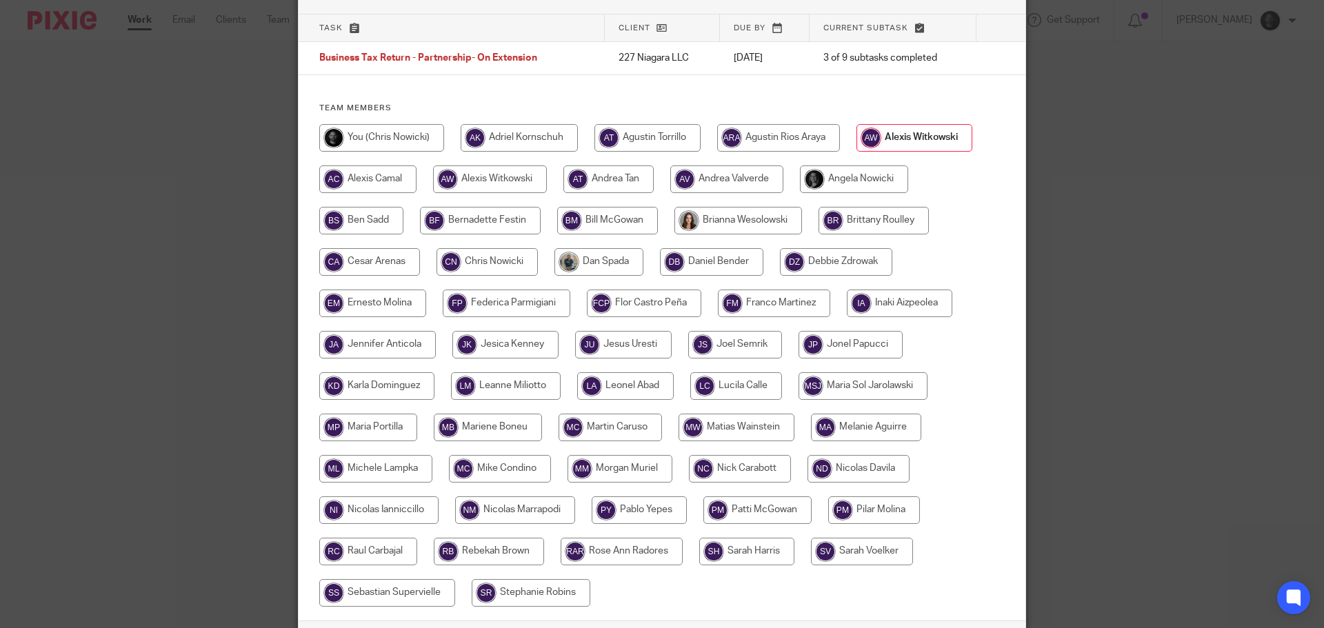
scroll to position [191, 0]
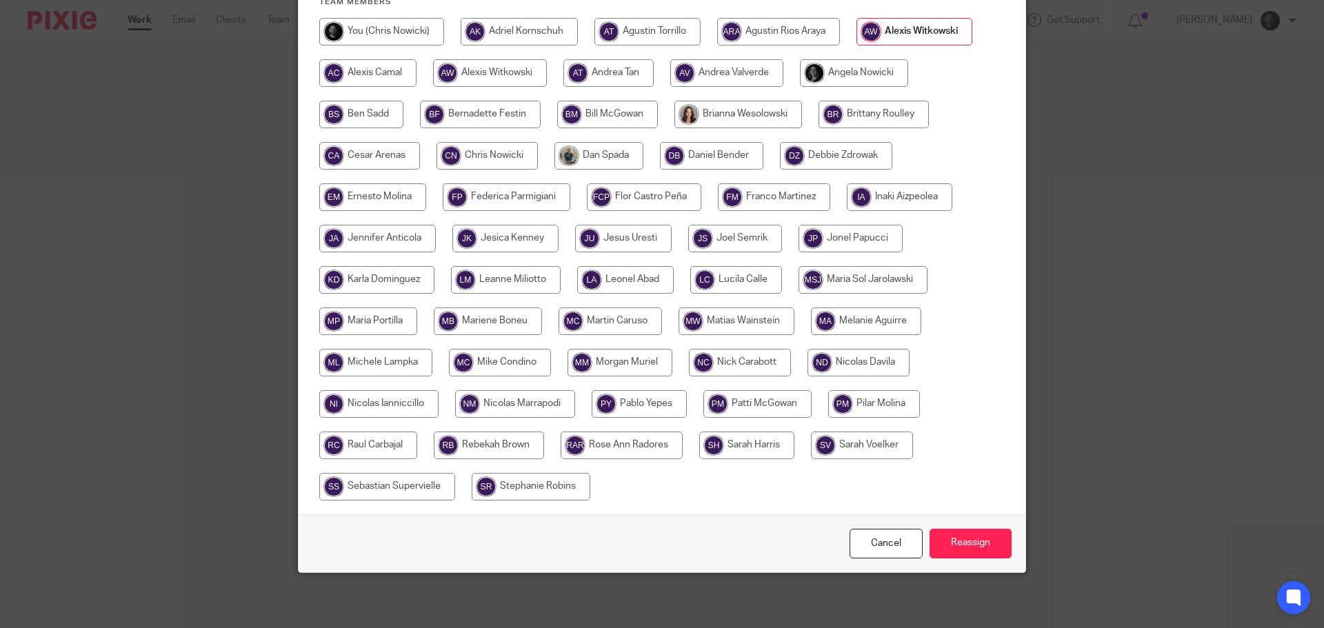
click at [979, 565] on div "Cancel Reassign" at bounding box center [662, 543] width 727 height 58
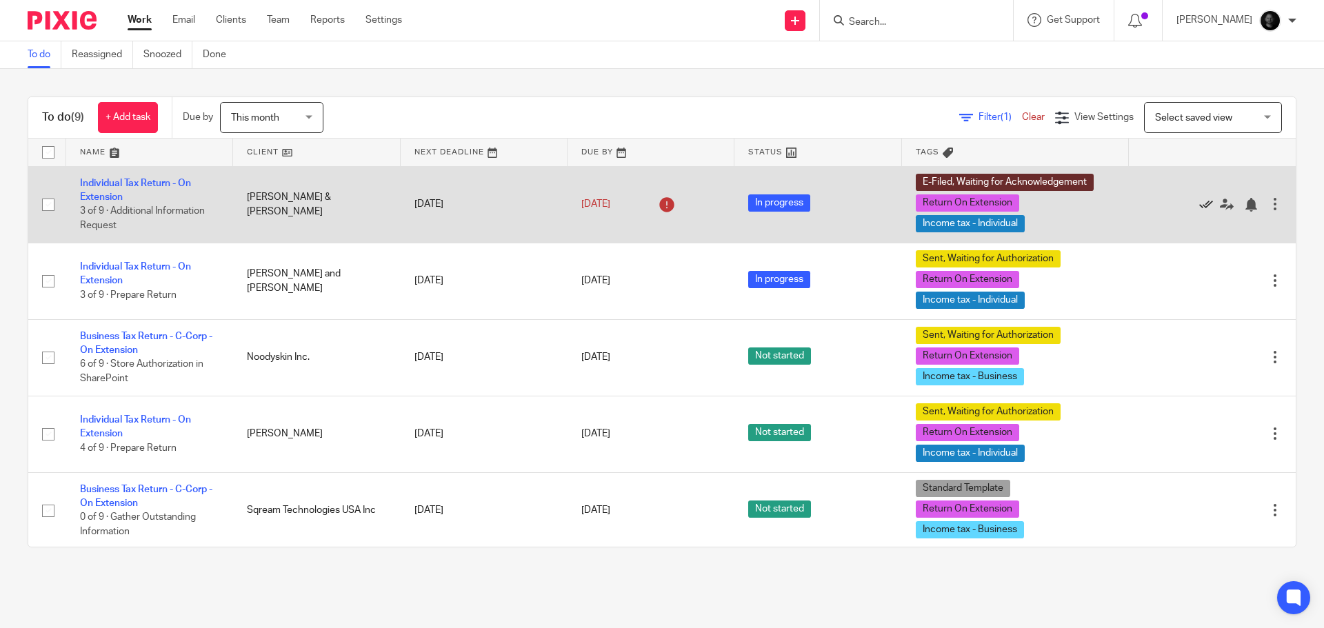
click at [1199, 207] on icon at bounding box center [1206, 205] width 14 height 14
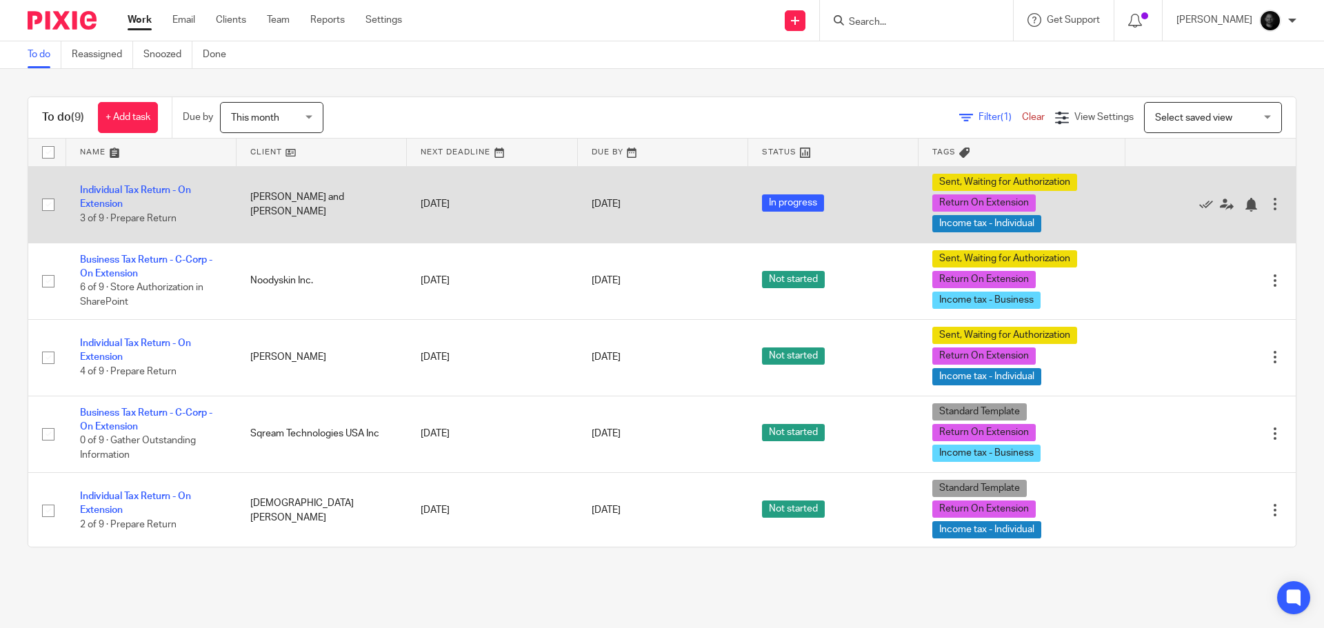
scroll to position [186, 0]
